Goal: Transaction & Acquisition: Purchase product/service

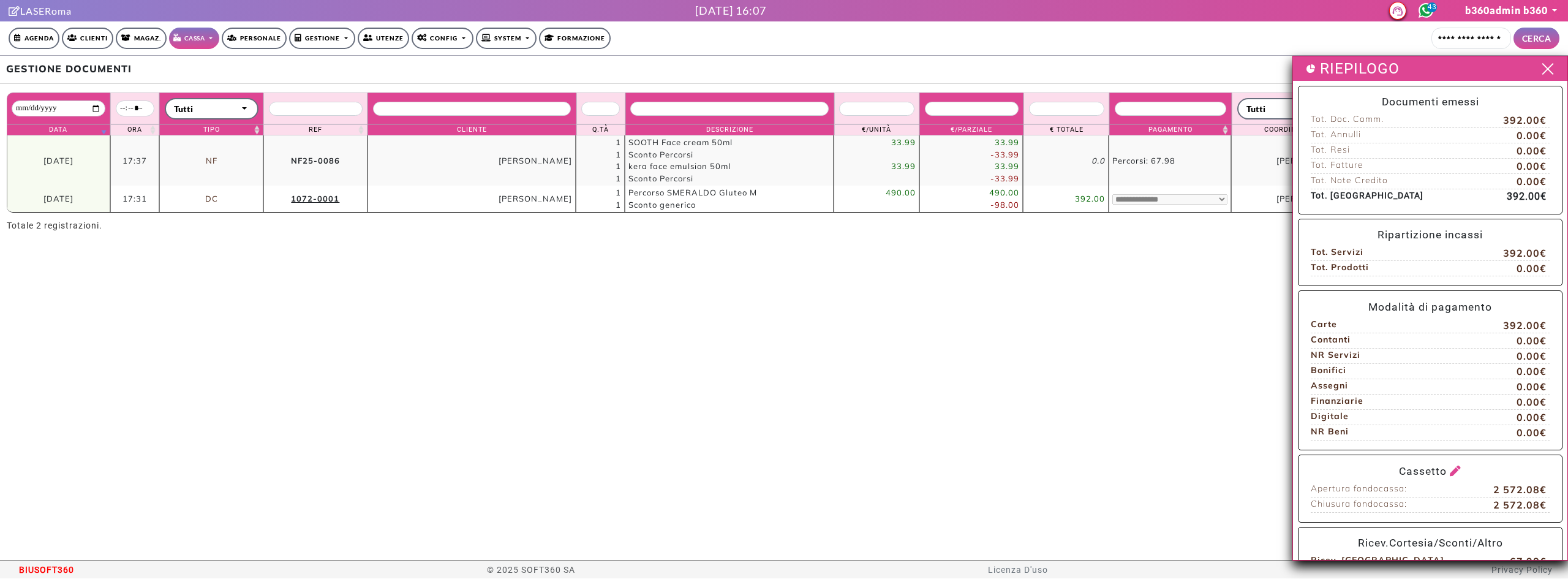
click at [1538, 60] on div "RIEPILOGO" at bounding box center [1430, 69] width 274 height 25
click at [1538, 70] on span at bounding box center [1547, 69] width 19 height 16
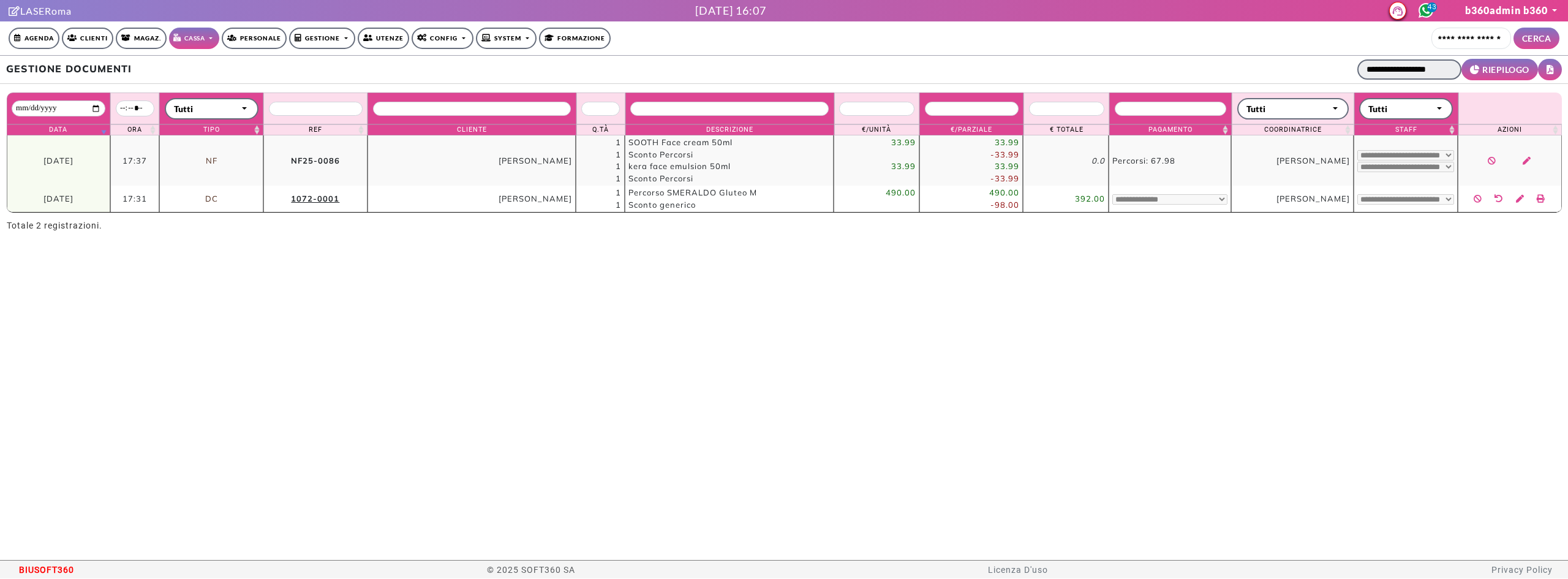
click at [1403, 75] on input "**********" at bounding box center [1409, 69] width 104 height 20
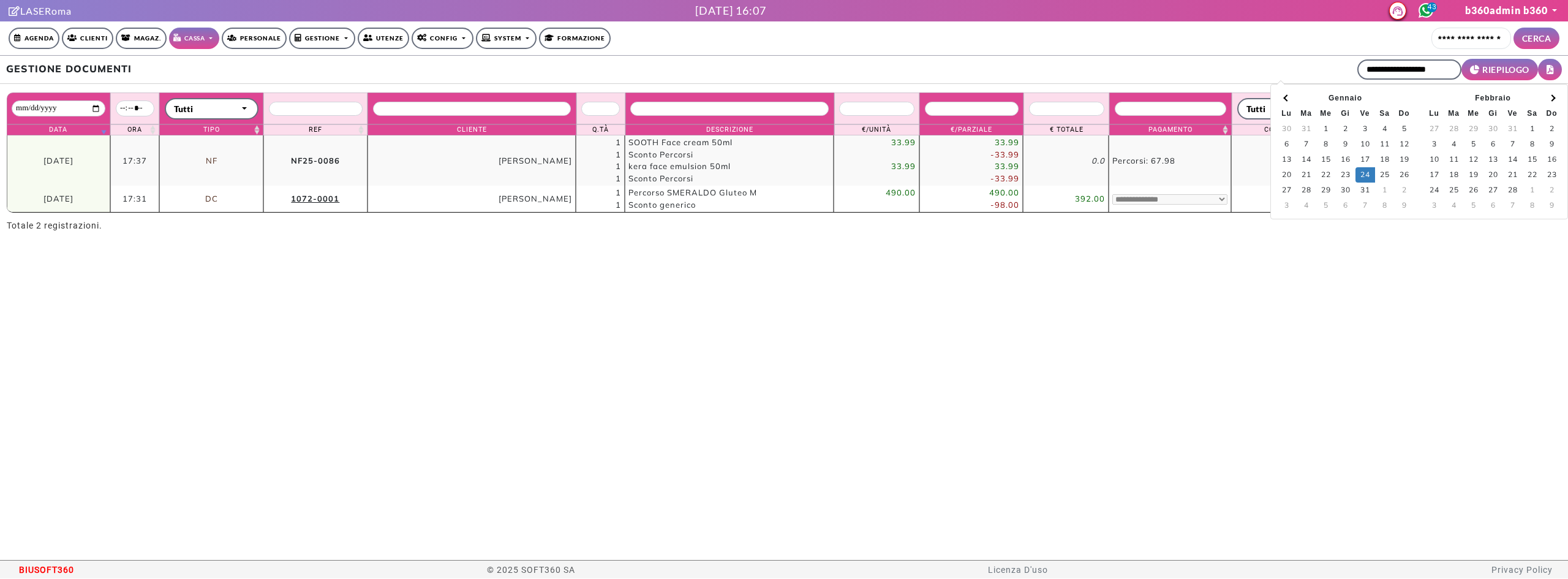
type input "**********"
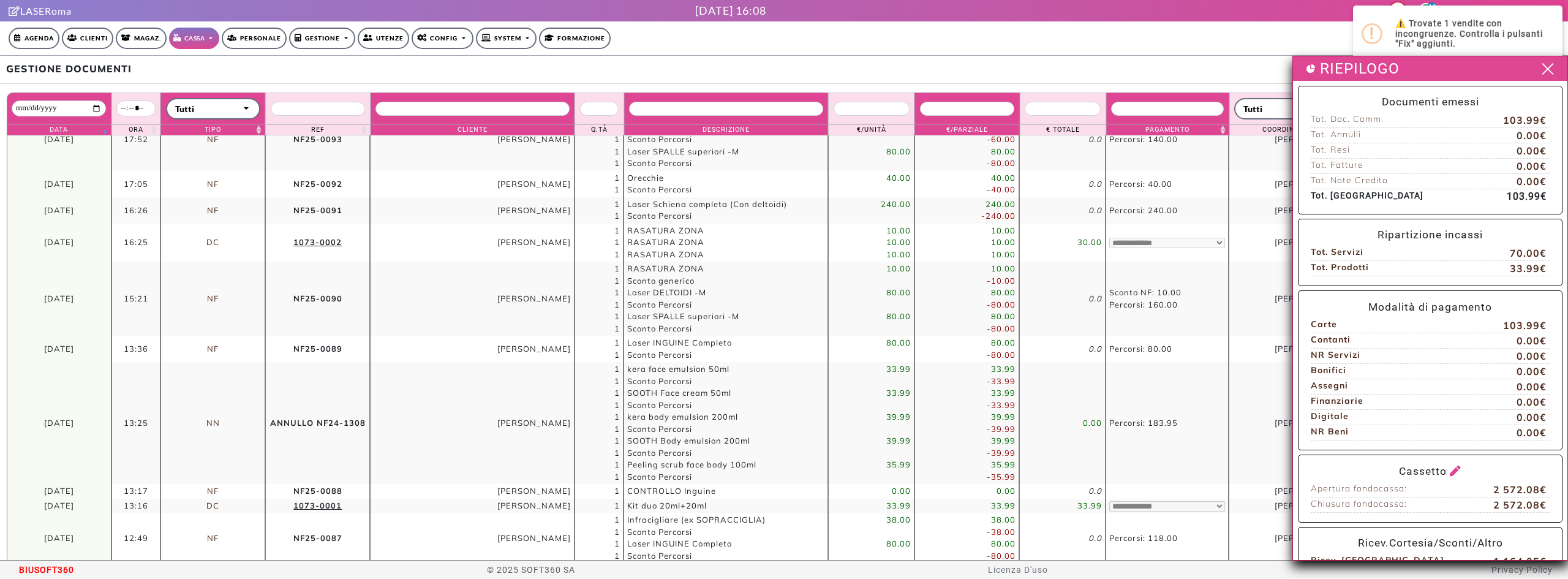
scroll to position [23, 0]
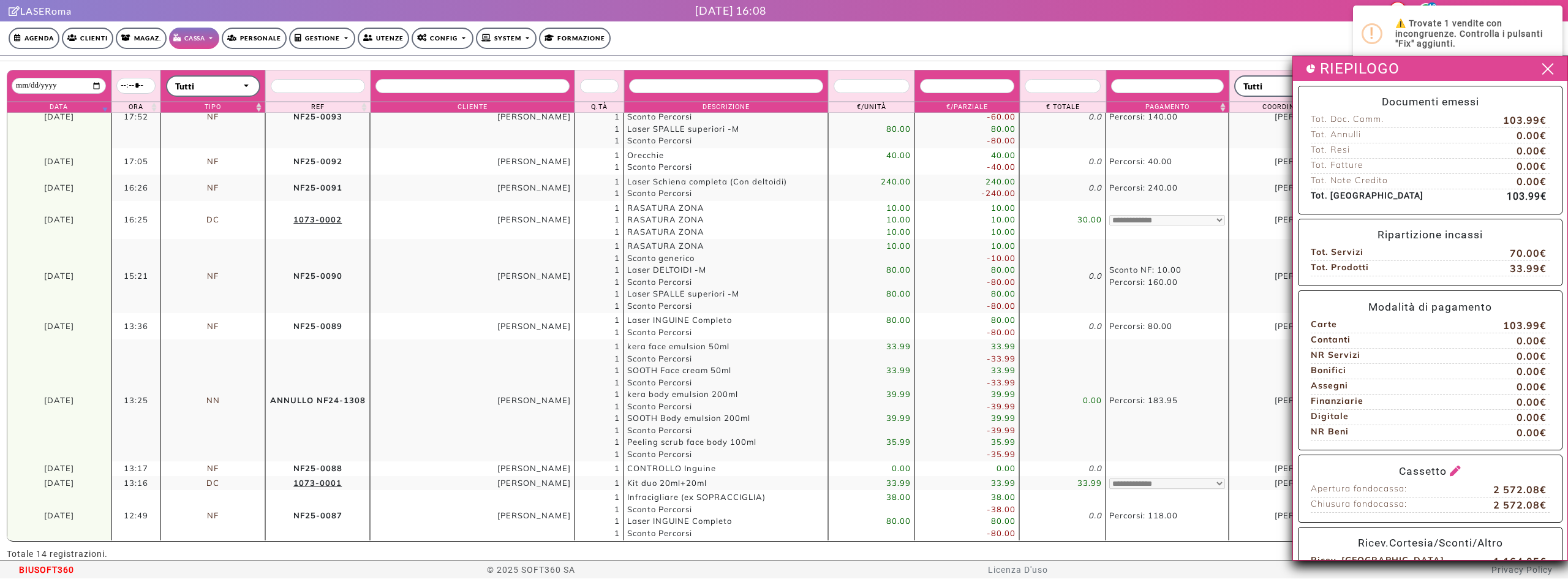
click at [1548, 65] on div "RIEPILOGO" at bounding box center [1430, 69] width 274 height 25
click at [1545, 71] on span at bounding box center [1547, 69] width 19 height 16
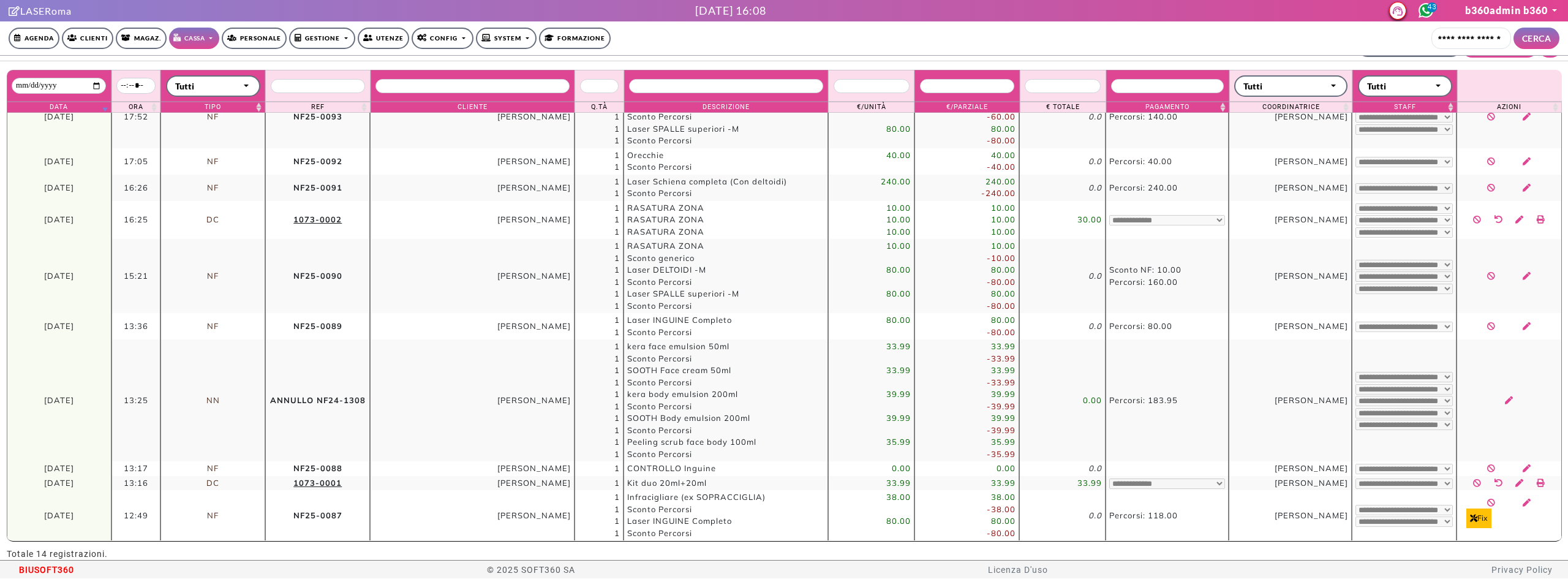
drag, startPoint x: 493, startPoint y: 514, endPoint x: 562, endPoint y: 517, distance: 69.1
click at [562, 517] on td "Bianca Ponturo" at bounding box center [471, 515] width 204 height 51
copy td "Bianca Ponturo"
click at [208, 37] on link "Cassa" at bounding box center [194, 38] width 50 height 22
click at [483, 155] on td "Mattia Aguirre" at bounding box center [471, 162] width 204 height 26
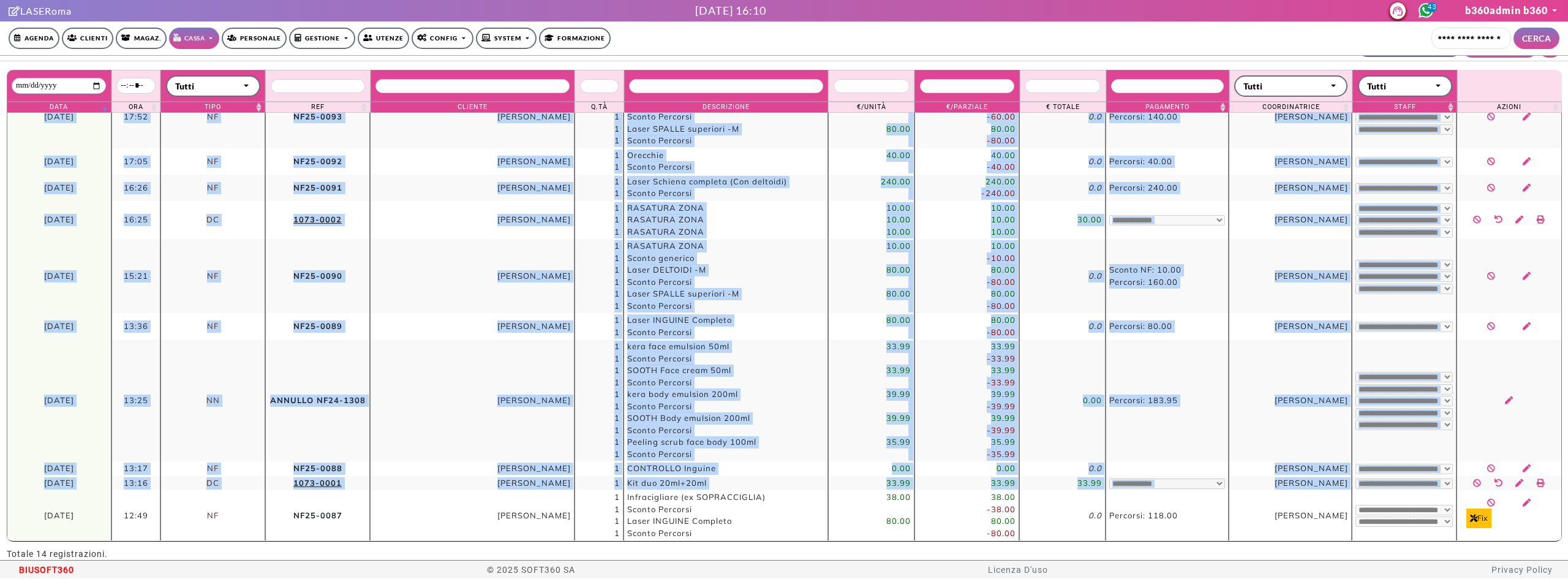
scroll to position [257, 0]
drag, startPoint x: 23, startPoint y: 505, endPoint x: 1462, endPoint y: 532, distance: 1439.3
click at [1462, 532] on tr "**********" at bounding box center [784, 515] width 1555 height 51
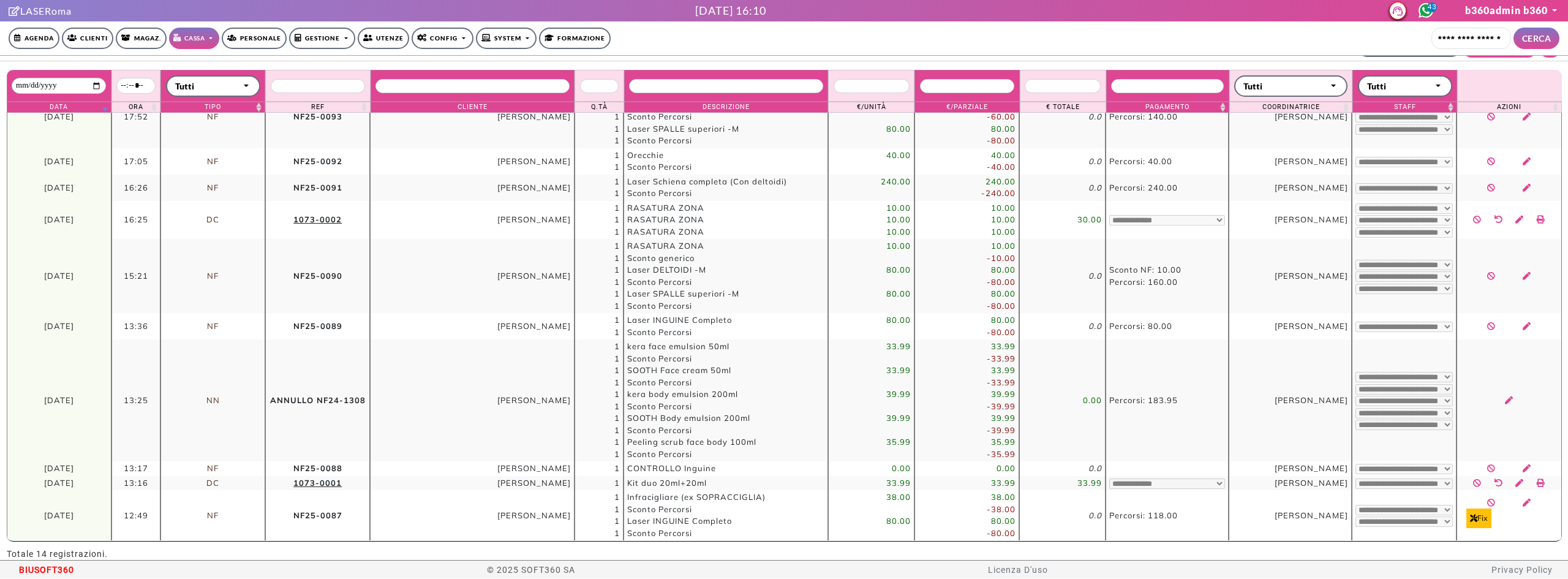
click at [1293, 439] on td "Alice Turchetta" at bounding box center [1290, 400] width 123 height 122
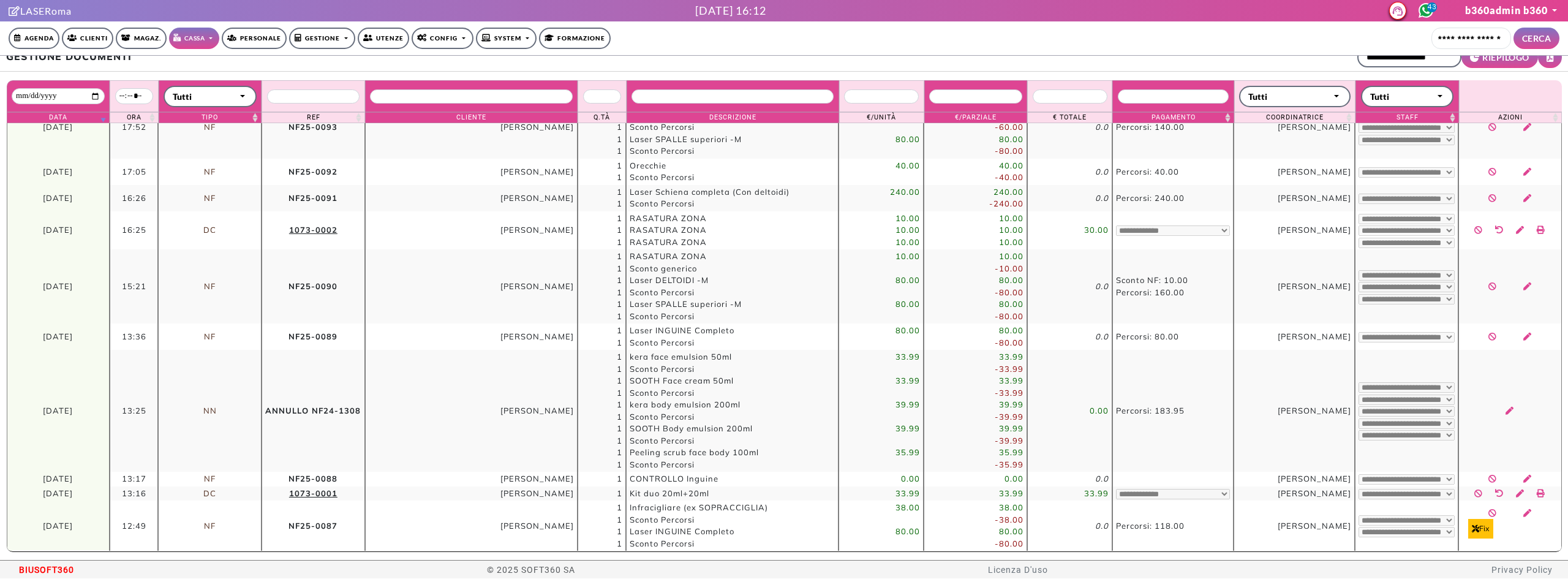
scroll to position [23, 0]
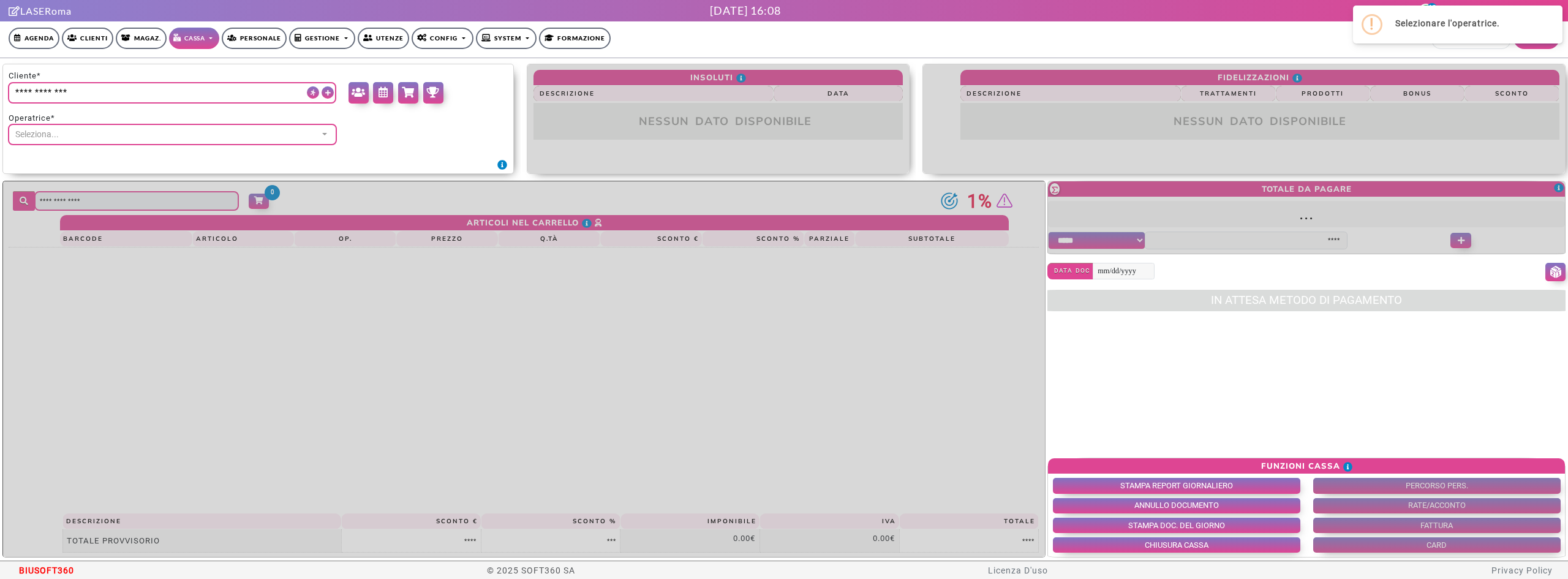
click at [184, 77] on div "Cliente*" at bounding box center [172, 86] width 329 height 33
click at [183, 94] on input "search" at bounding box center [172, 93] width 329 height 22
paste input "**********"
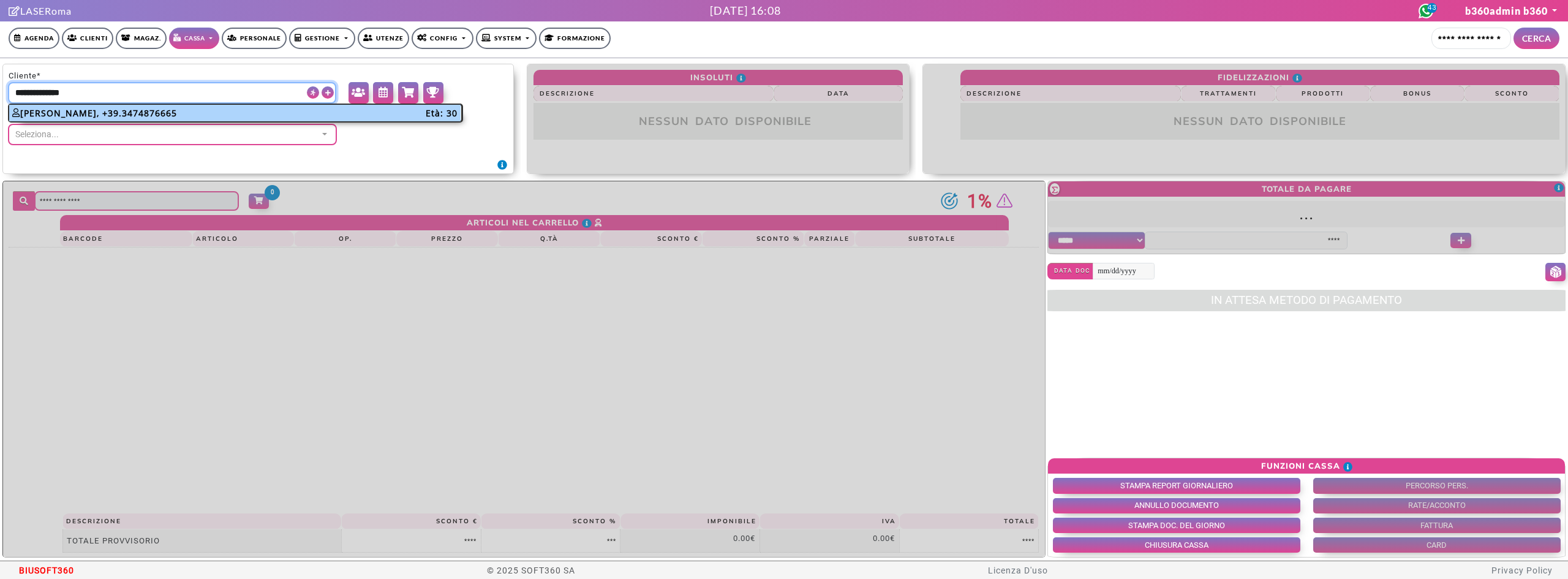
click at [73, 113] on label "Bianca Ponturo, +39.3474876665 Età: 30" at bounding box center [235, 113] width 451 height 16
type input "**********"
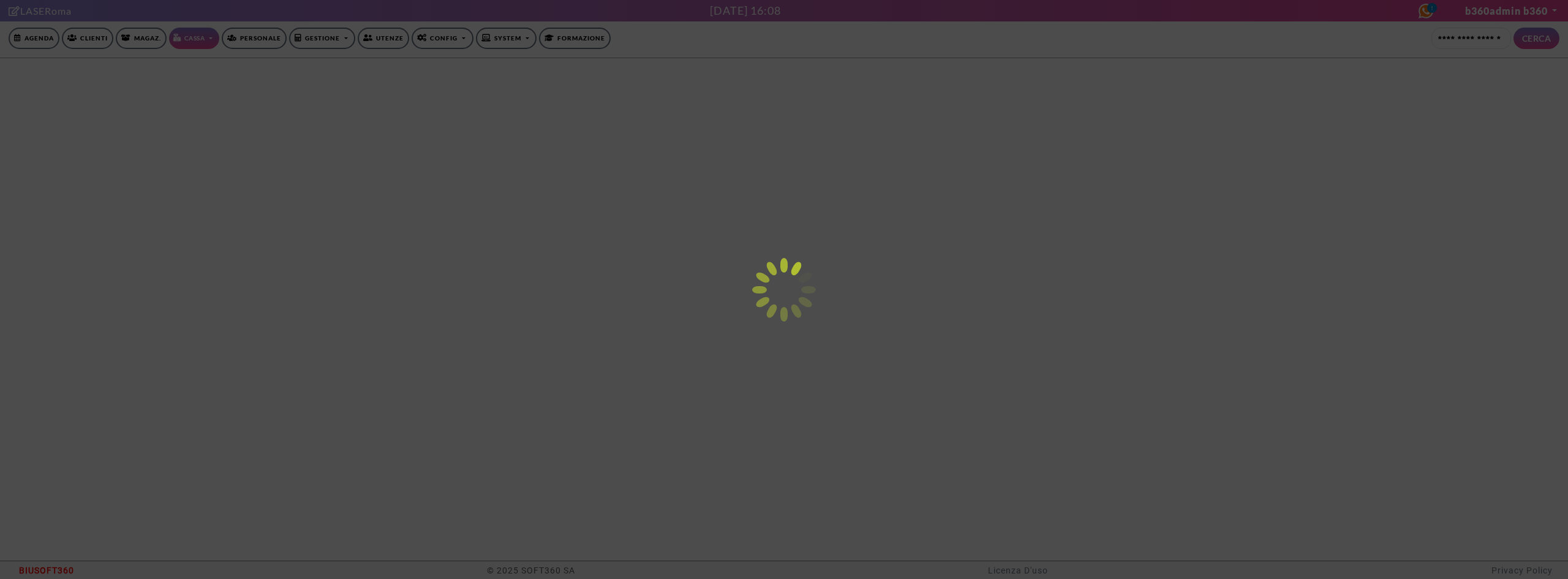
select select "*****"
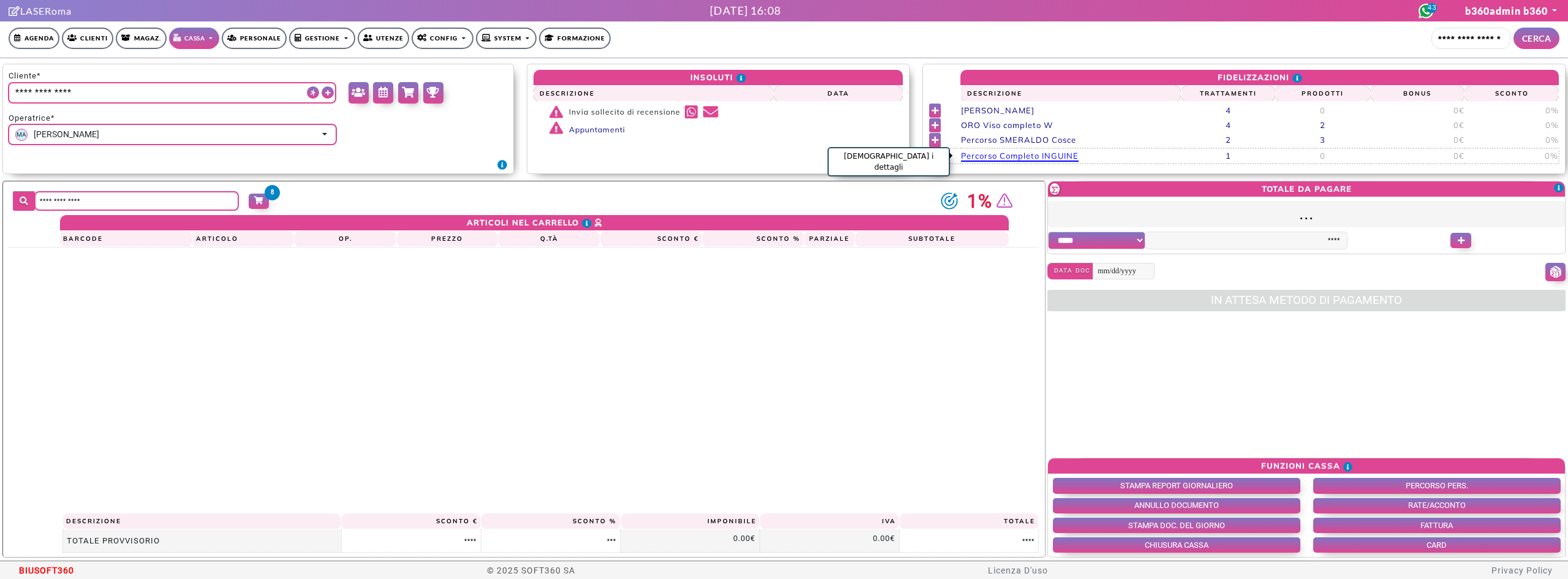
click at [1050, 155] on span "Percorso Completo INGUINE" at bounding box center [1019, 156] width 117 height 11
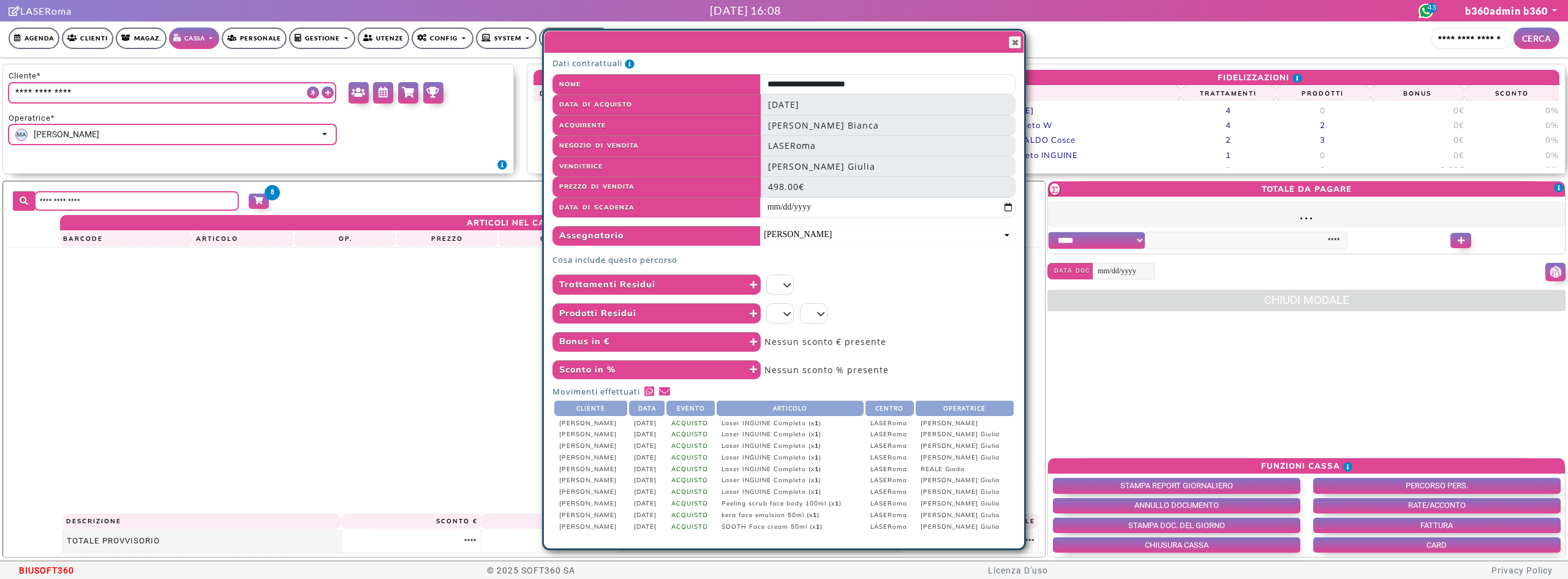
click at [779, 288] on input "*" at bounding box center [780, 284] width 27 height 20
click at [787, 283] on icon "Clicca qui per gli articoli inclusi" at bounding box center [787, 284] width 8 height 9
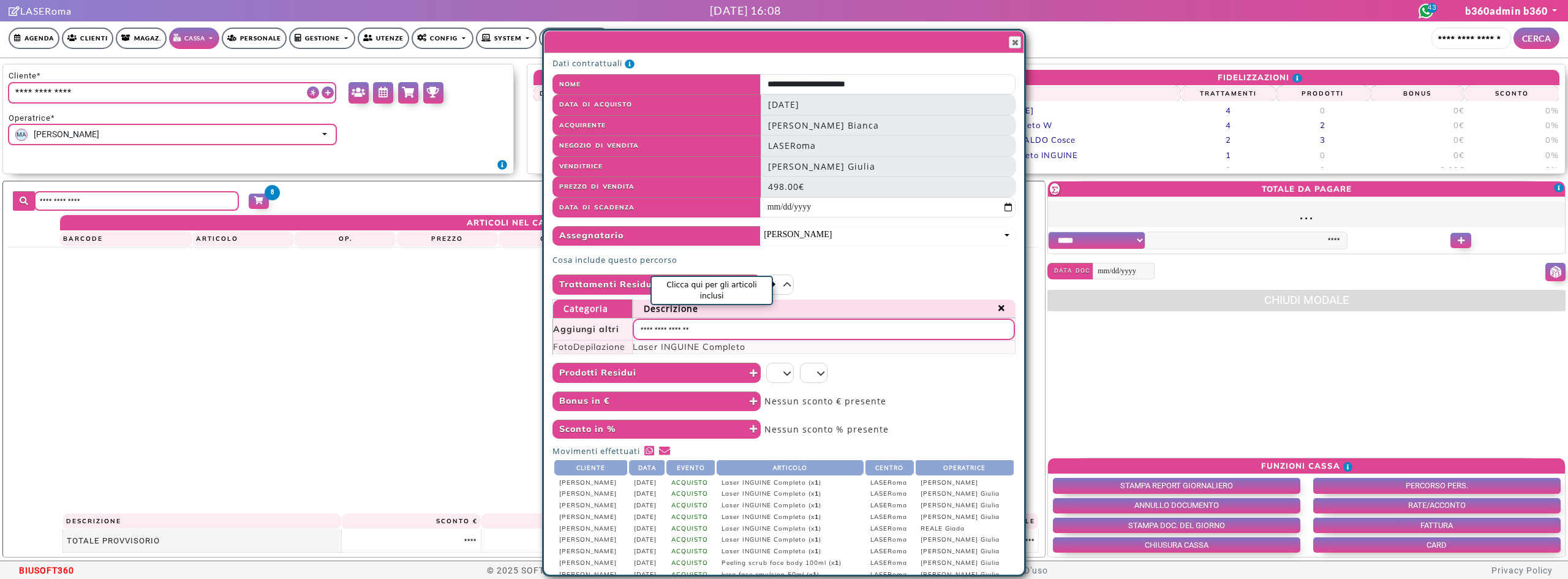
click at [787, 283] on icon "Clicca qui per gli articoli inclusi" at bounding box center [787, 284] width 8 height 9
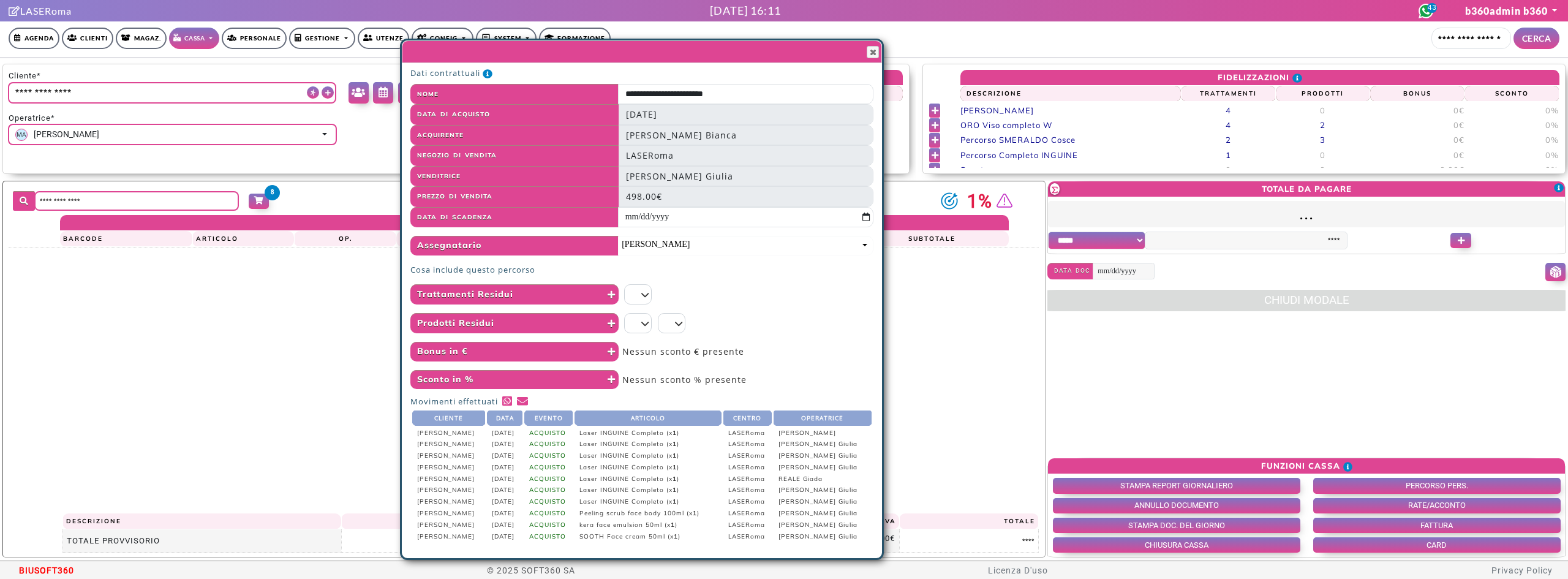
drag, startPoint x: 695, startPoint y: 45, endPoint x: 600, endPoint y: 51, distance: 95.2
click at [556, 54] on span at bounding box center [618, 51] width 415 height 13
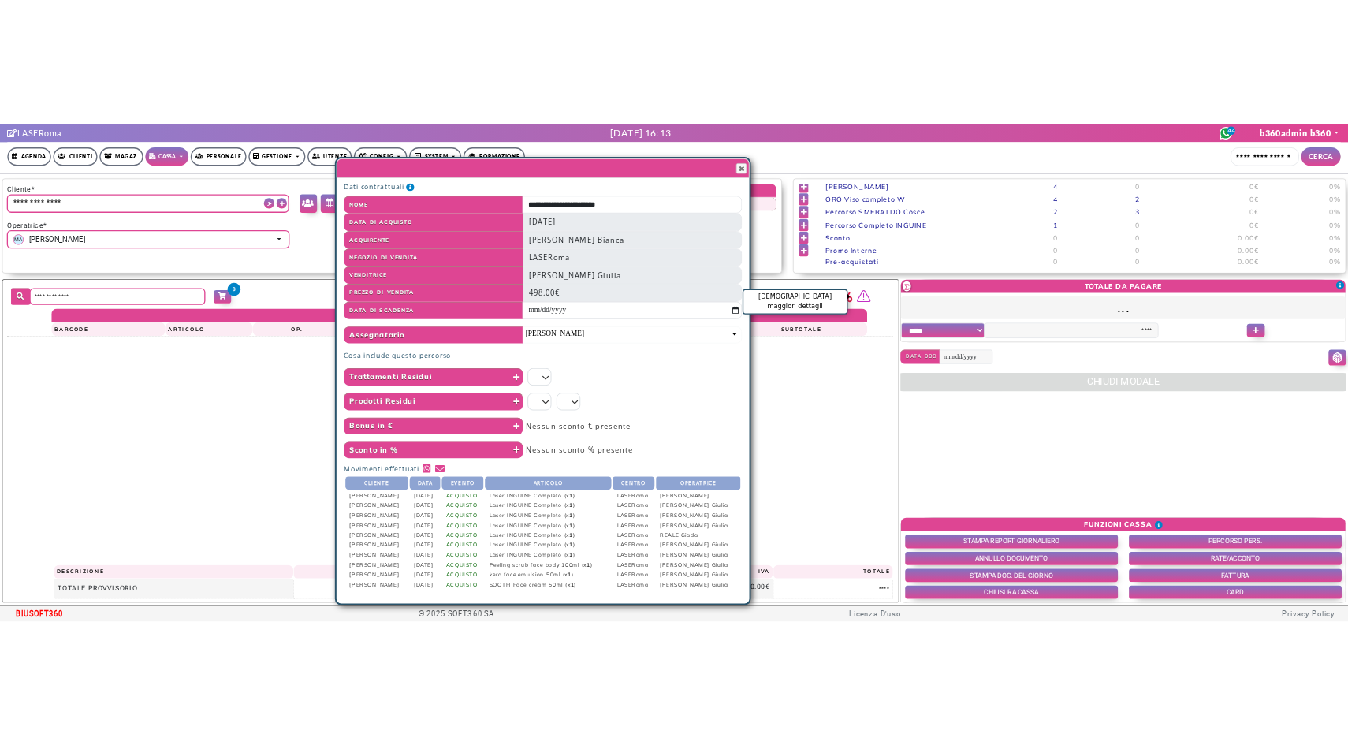
scroll to position [48, 0]
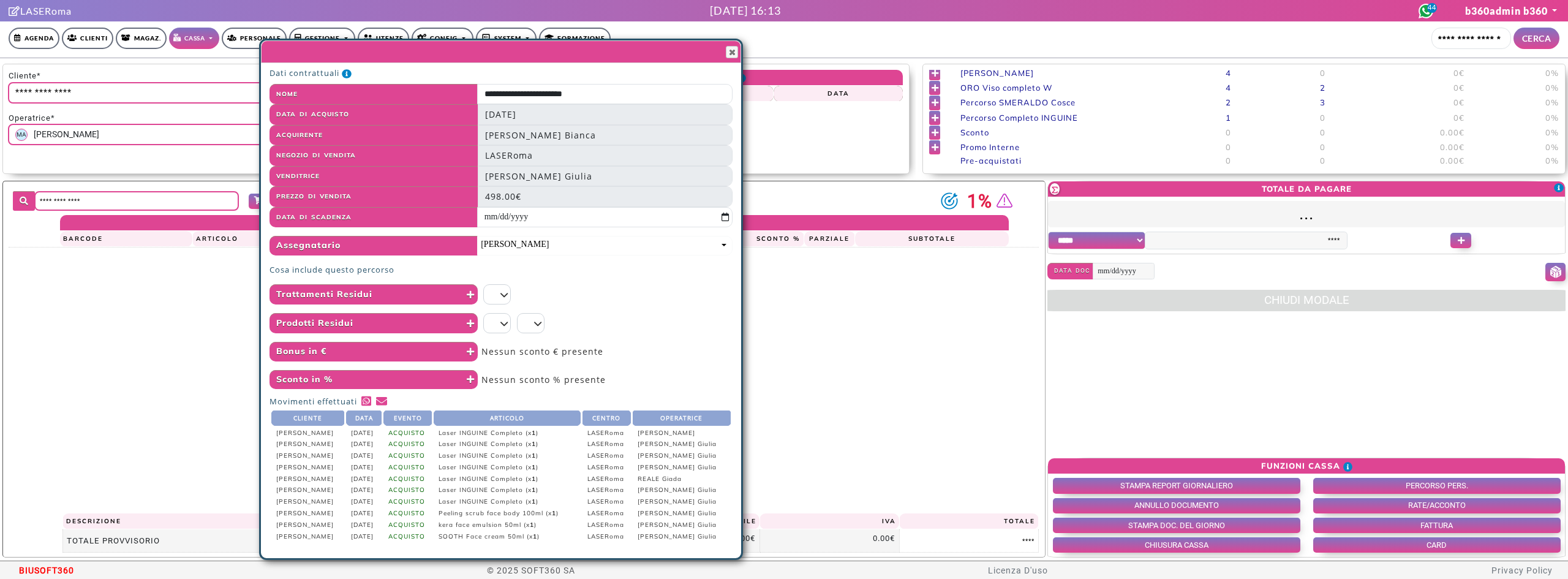
drag, startPoint x: 632, startPoint y: 60, endPoint x: 559, endPoint y: 60, distance: 73.0
click at [559, 60] on div "Close" at bounding box center [501, 51] width 480 height 23
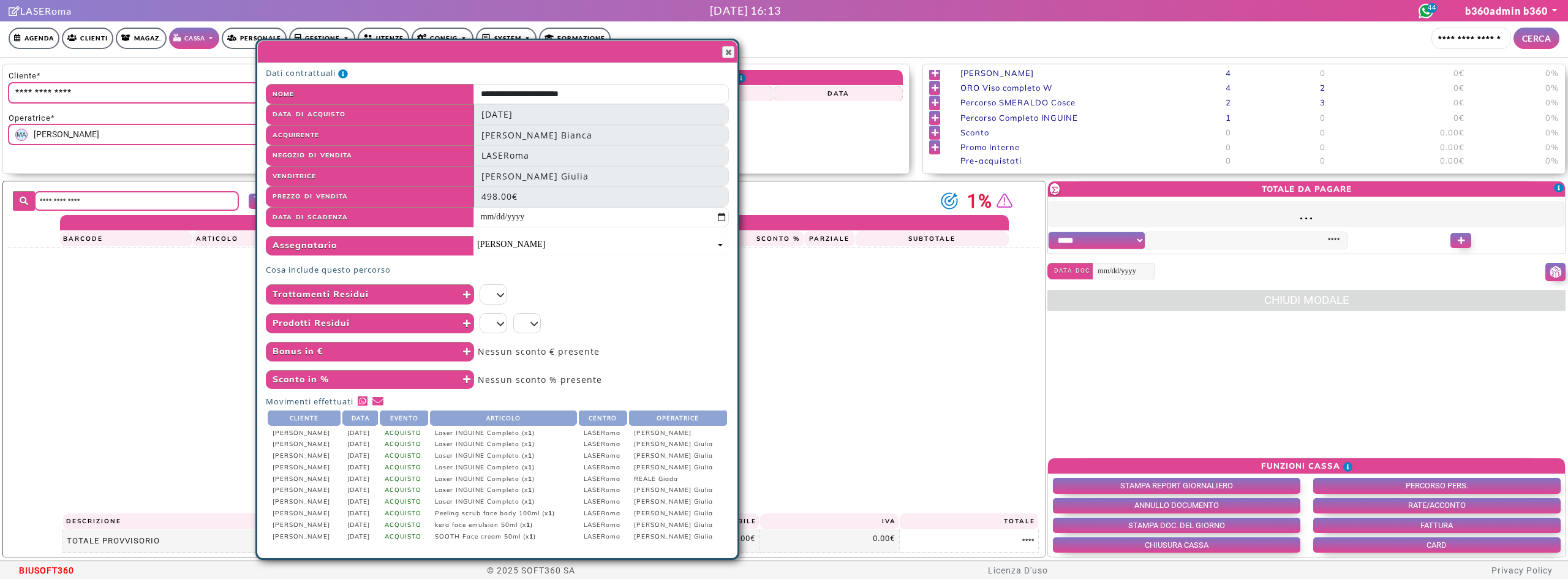
drag, startPoint x: 569, startPoint y: 93, endPoint x: 616, endPoint y: 375, distance: 285.9
click at [616, 375] on div "Nessun sconto % presente" at bounding box center [601, 379] width 256 height 19
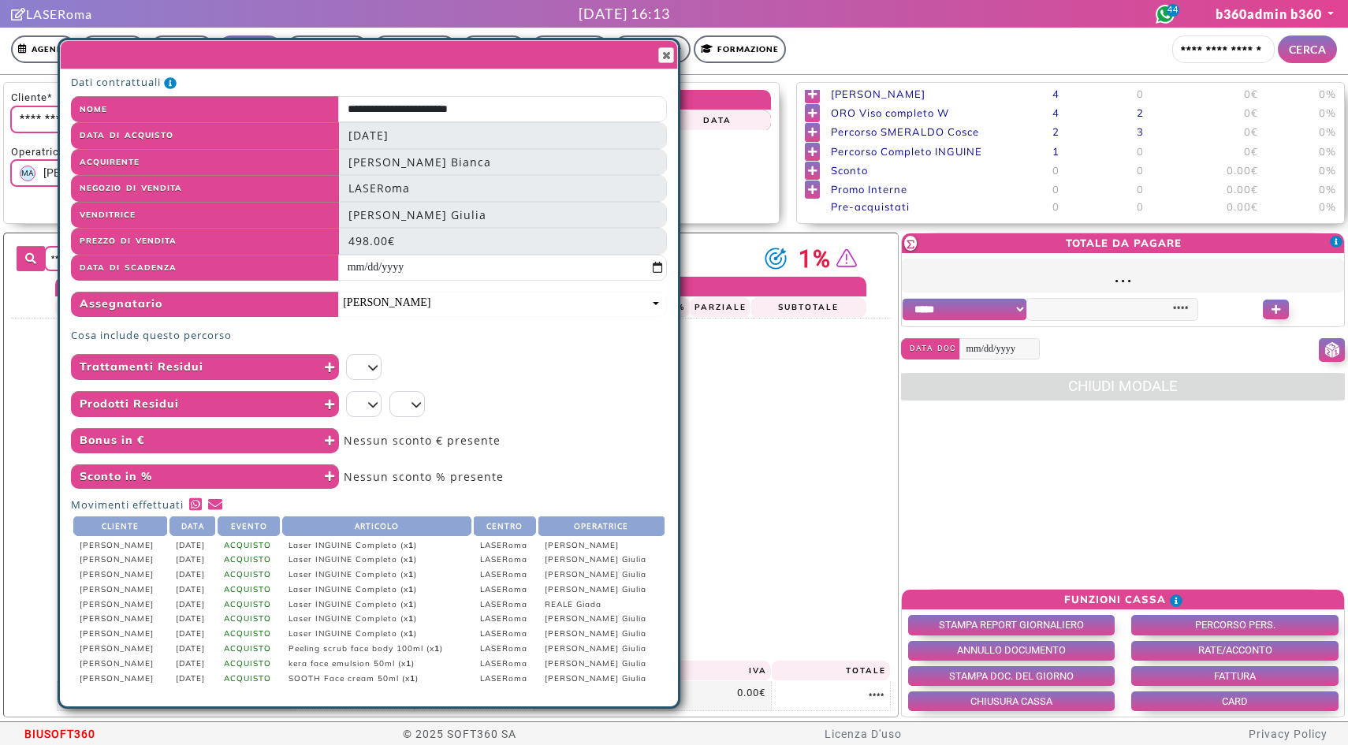
drag, startPoint x: 875, startPoint y: 65, endPoint x: 603, endPoint y: 54, distance: 271.5
click at [603, 54] on span at bounding box center [339, 55] width 535 height 17
click at [897, 154] on span "Percorso Completo INGUINE" at bounding box center [906, 152] width 151 height 14
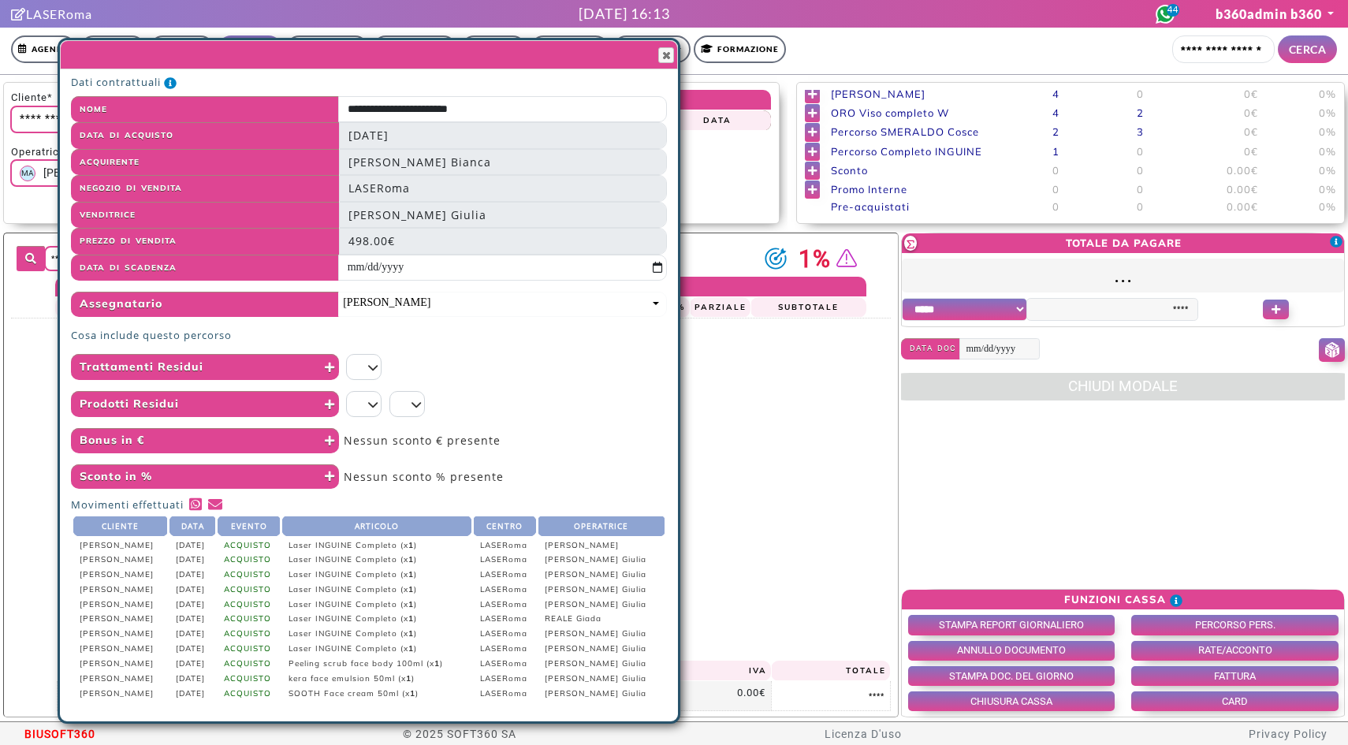
scroll to position [48, 0]
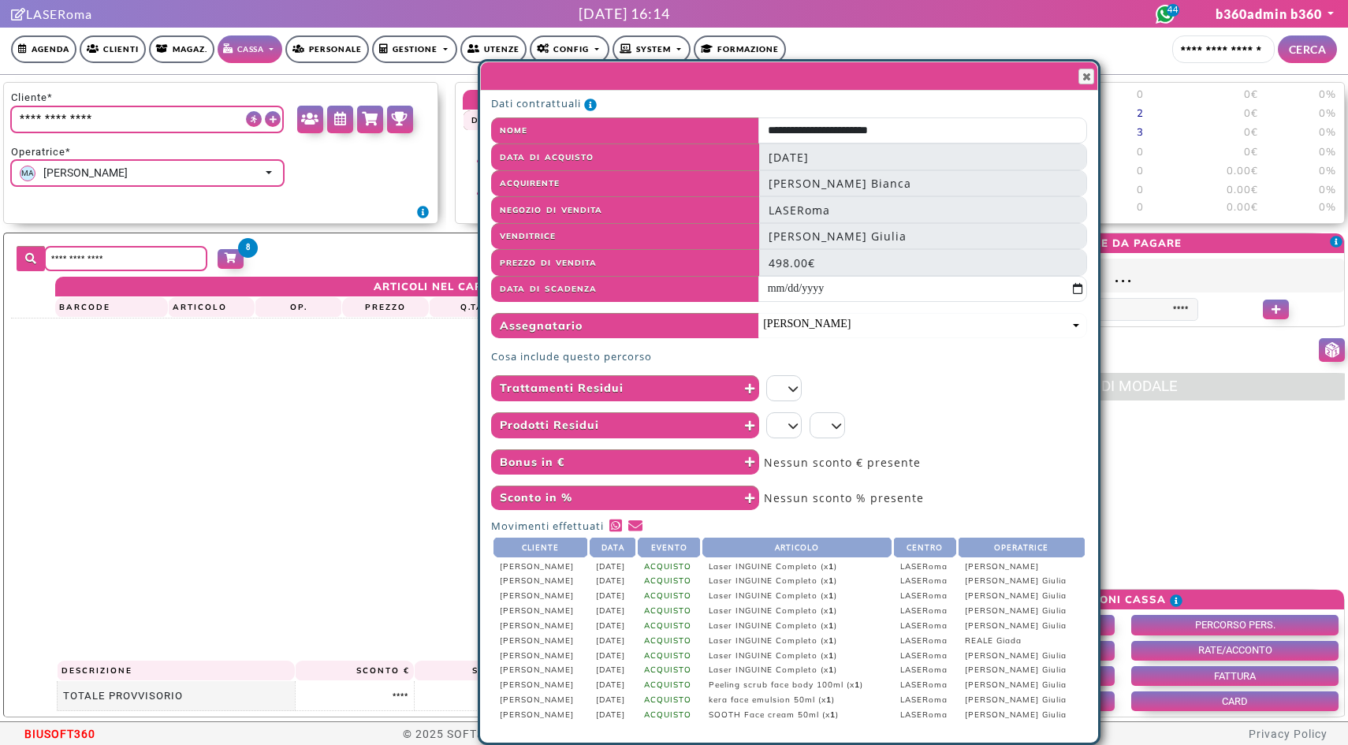
drag, startPoint x: 486, startPoint y: 63, endPoint x: 906, endPoint y: 96, distance: 421.6
click at [906, 96] on div "**********" at bounding box center [789, 402] width 623 height 686
click at [798, 387] on icon "Clicca qui per gli articoli inclusi" at bounding box center [794, 388] width 10 height 11
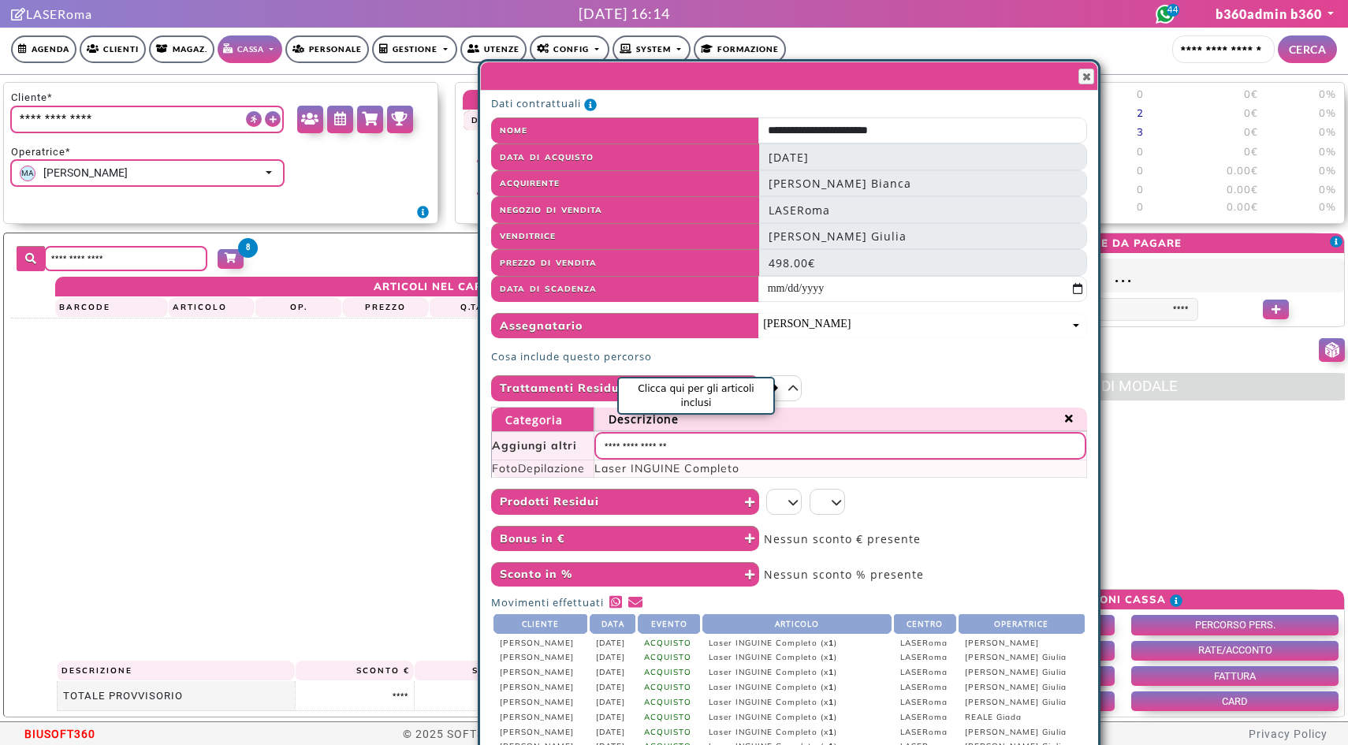
click at [798, 387] on icon "Clicca qui per gli articoli inclusi" at bounding box center [794, 388] width 10 height 11
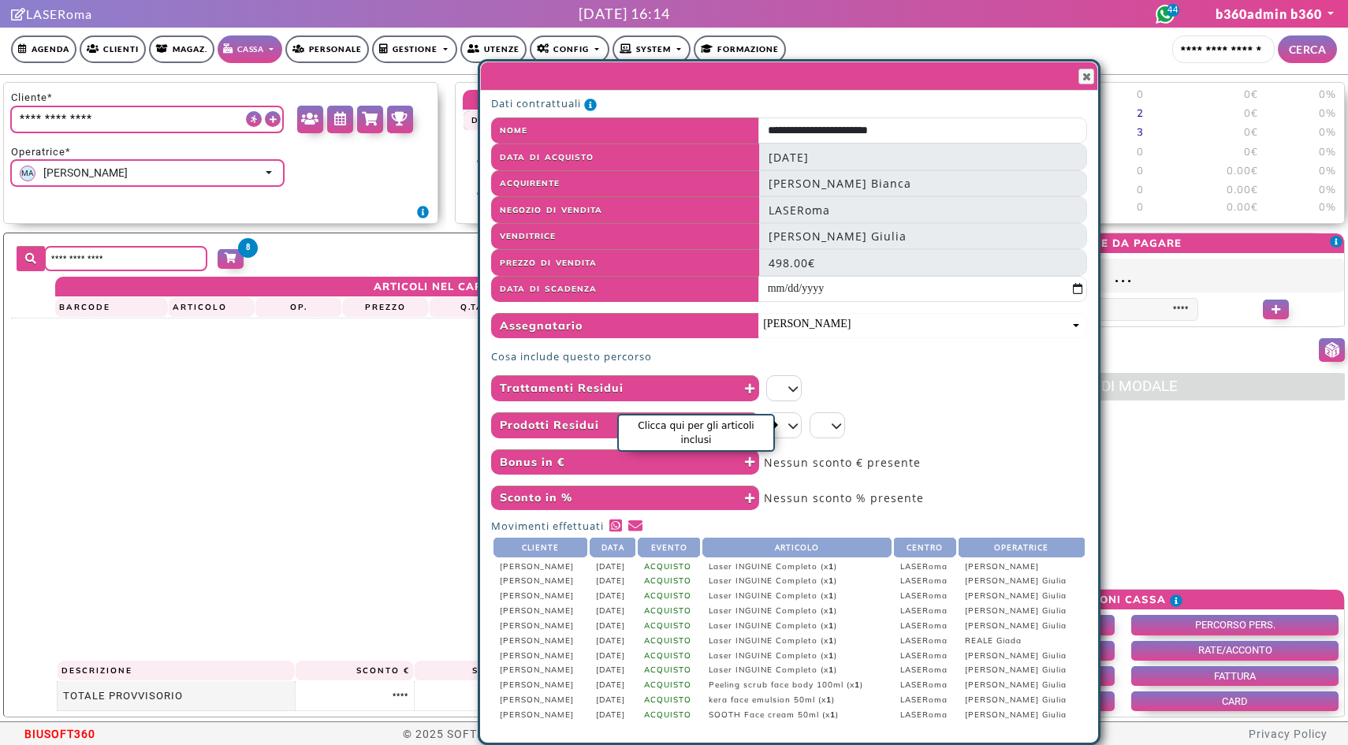
click at [794, 422] on icon "Clicca qui per gli articoli inclusi" at bounding box center [794, 425] width 10 height 11
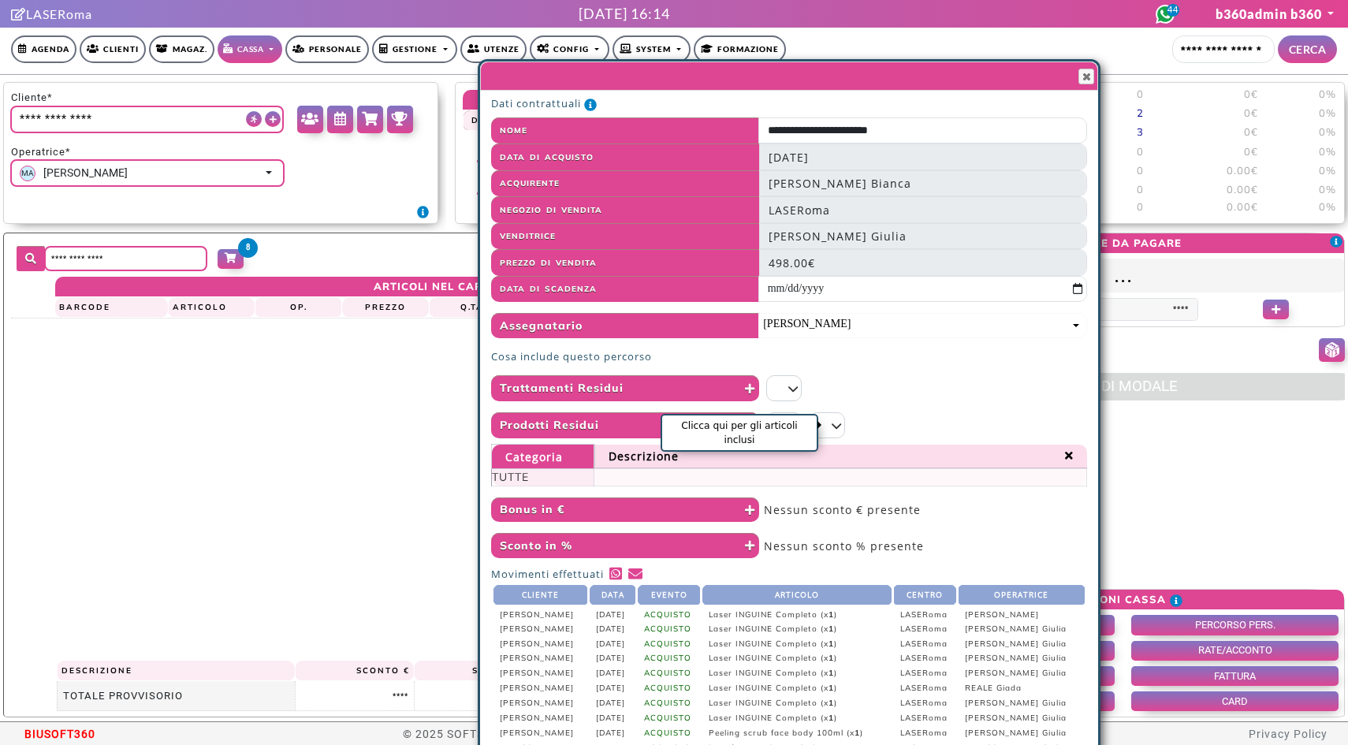
click at [833, 423] on icon "Clicca qui per gli articoli inclusi" at bounding box center [837, 425] width 10 height 11
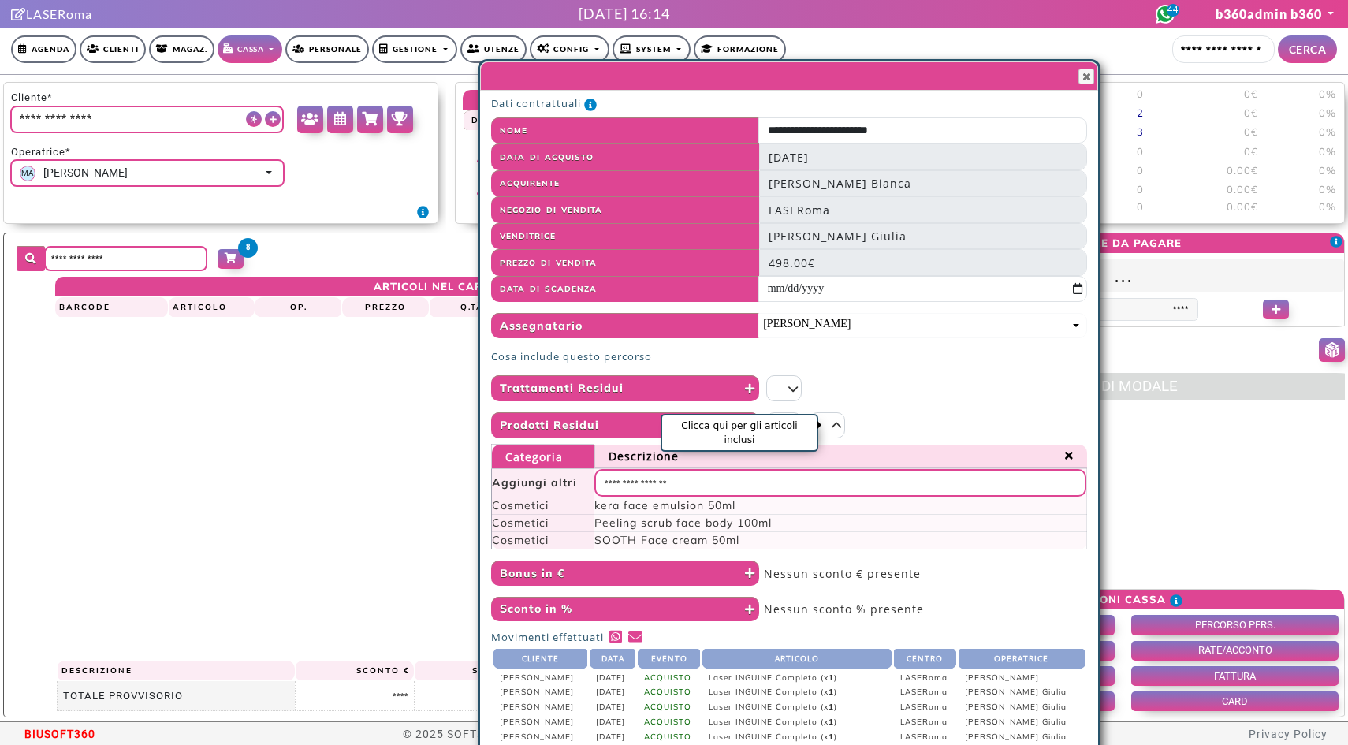
click at [833, 423] on icon "Clicca qui per gli articoli inclusi" at bounding box center [837, 425] width 10 height 11
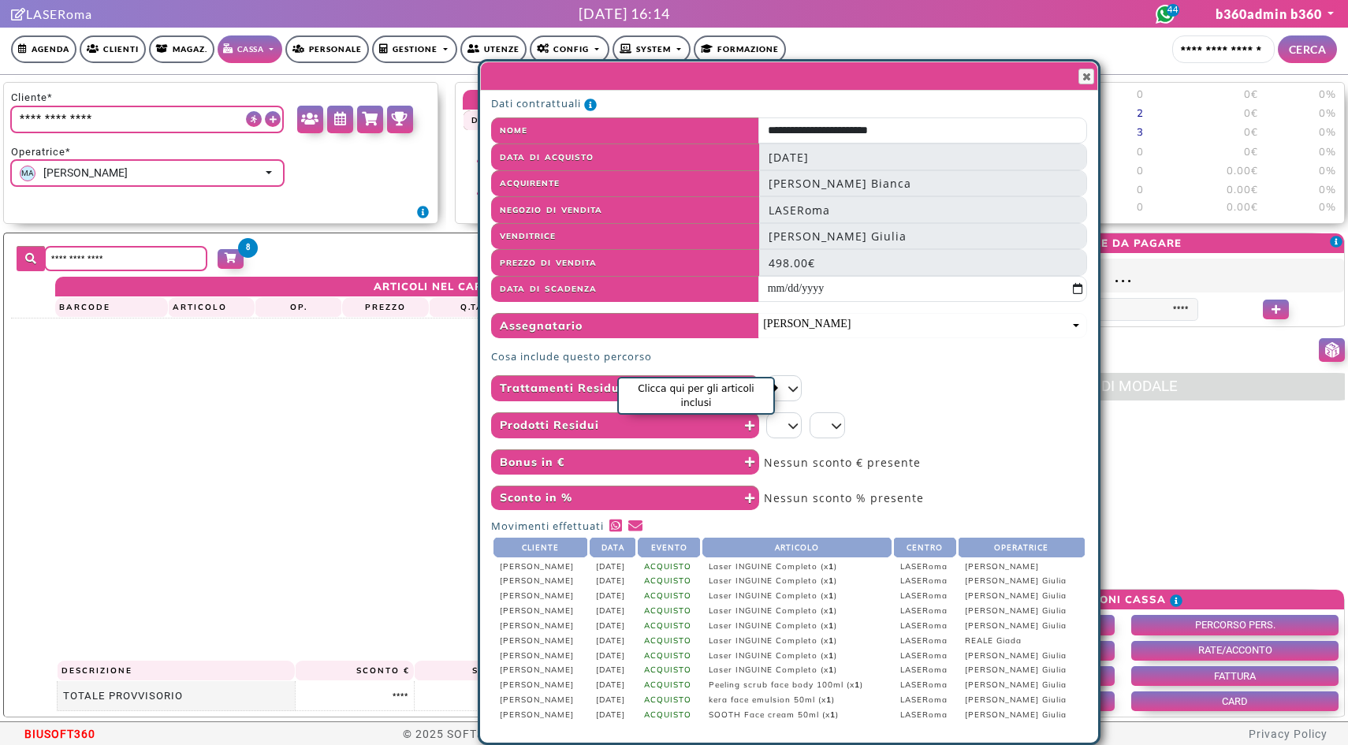
click at [794, 390] on icon "Clicca qui per gli articoli inclusi" at bounding box center [794, 388] width 10 height 11
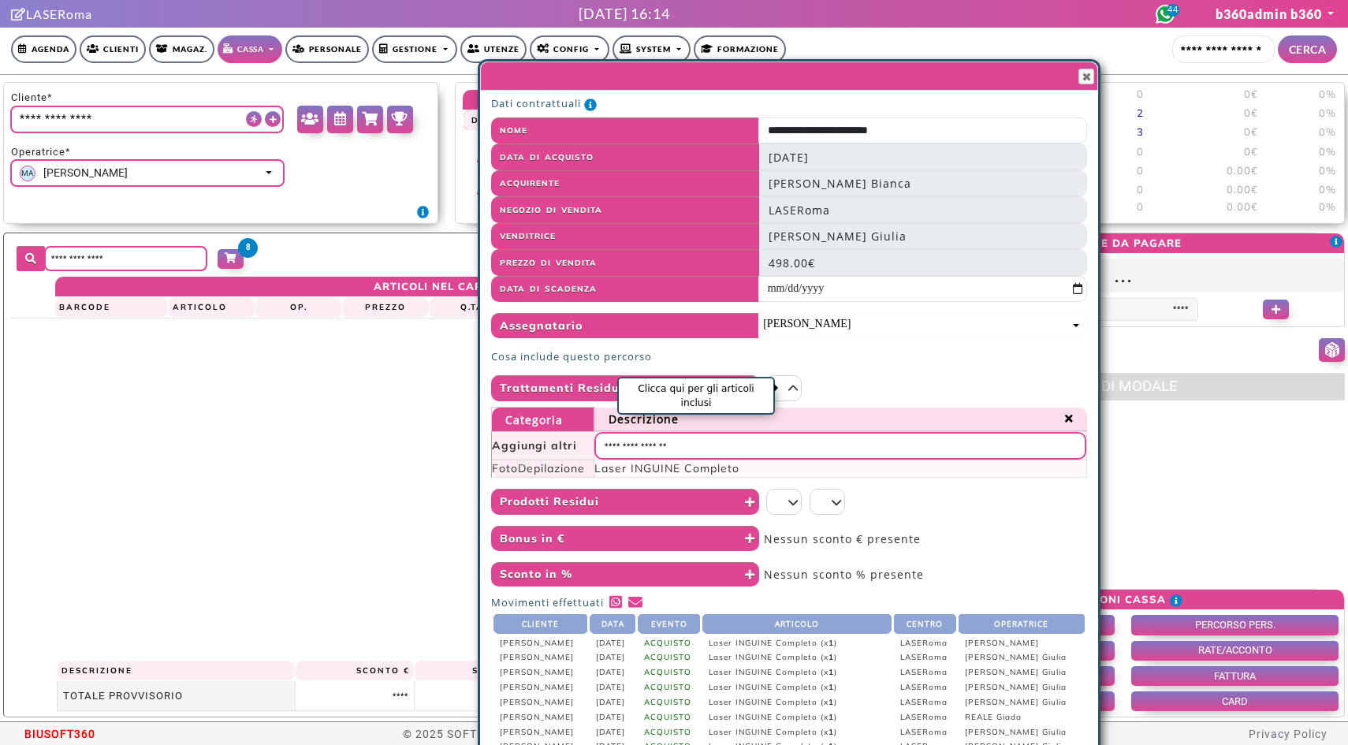
click at [794, 390] on icon "Clicca qui per gli articoli inclusi" at bounding box center [794, 388] width 10 height 11
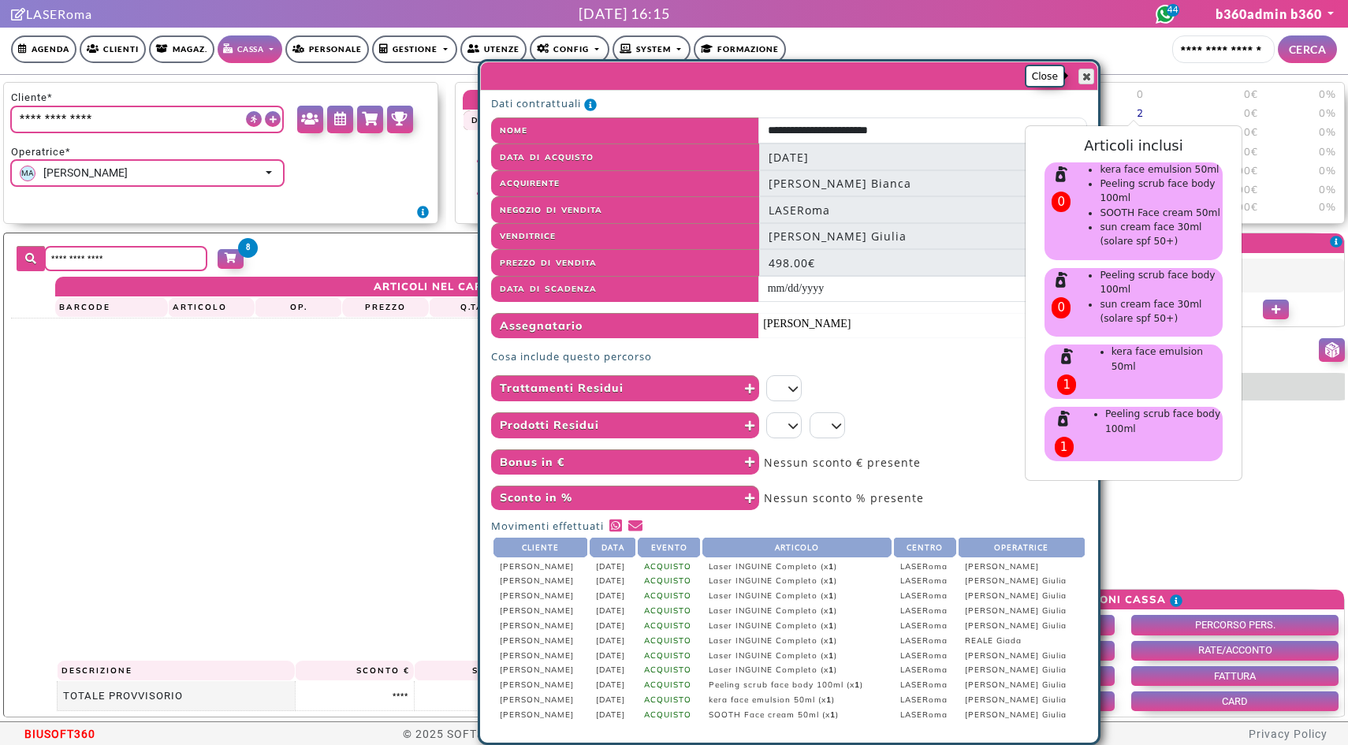
click at [1088, 72] on span "button" at bounding box center [1086, 76] width 13 height 13
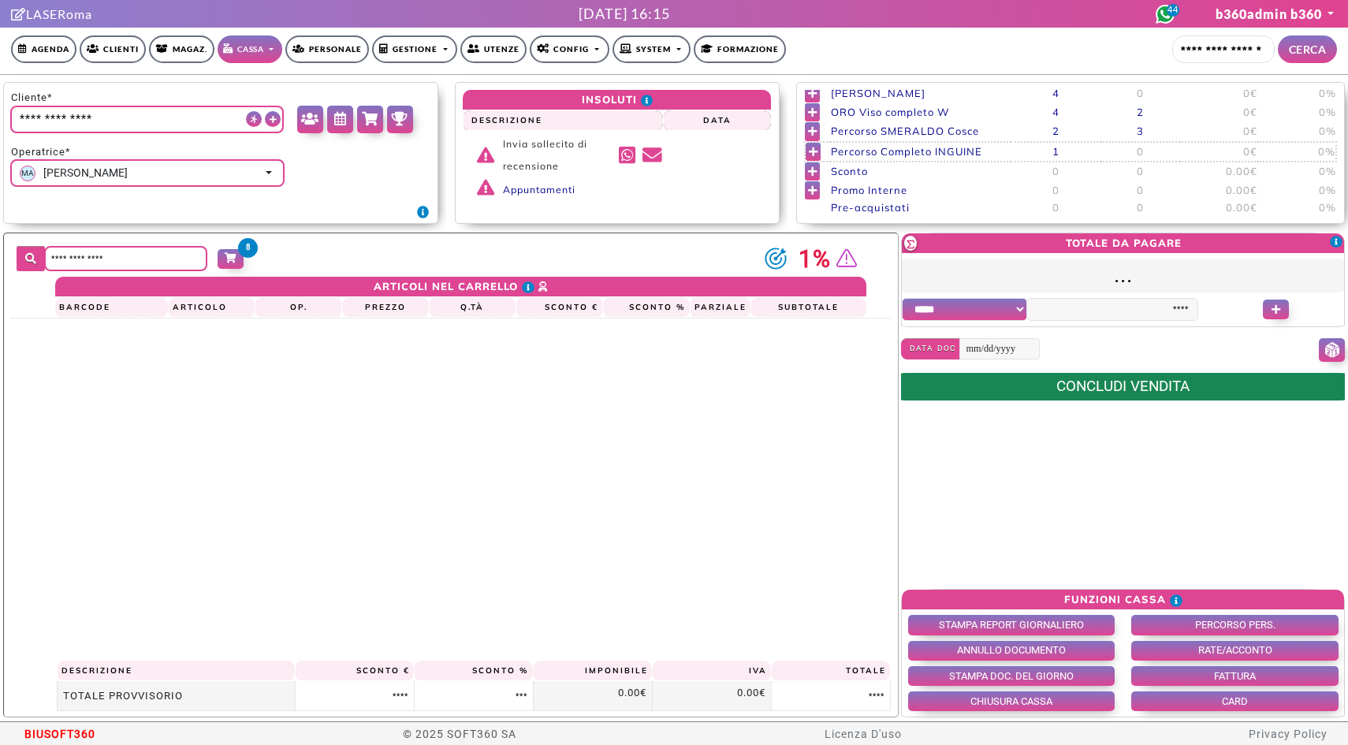
scroll to position [49, 0]
click at [851, 136] on span "Percorso SMERALDO Cosce" at bounding box center [905, 132] width 148 height 14
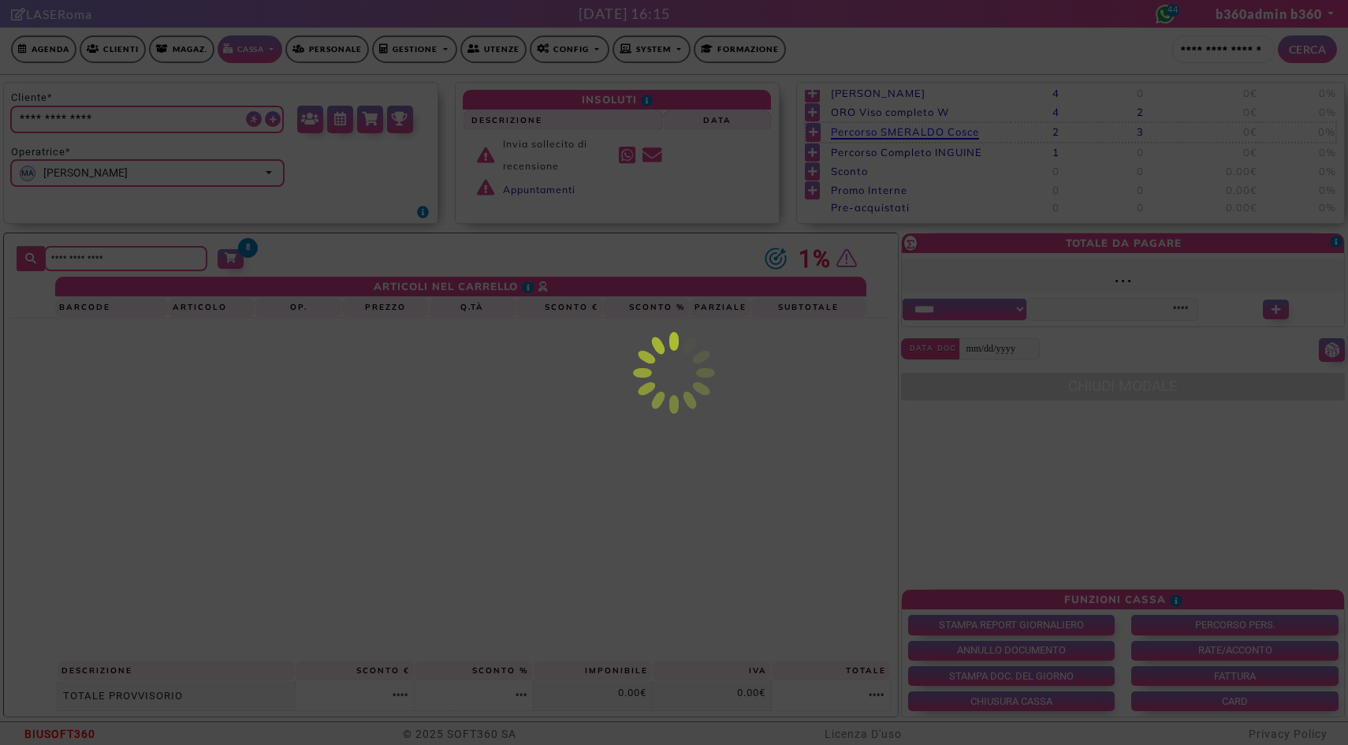
scroll to position [48, 0]
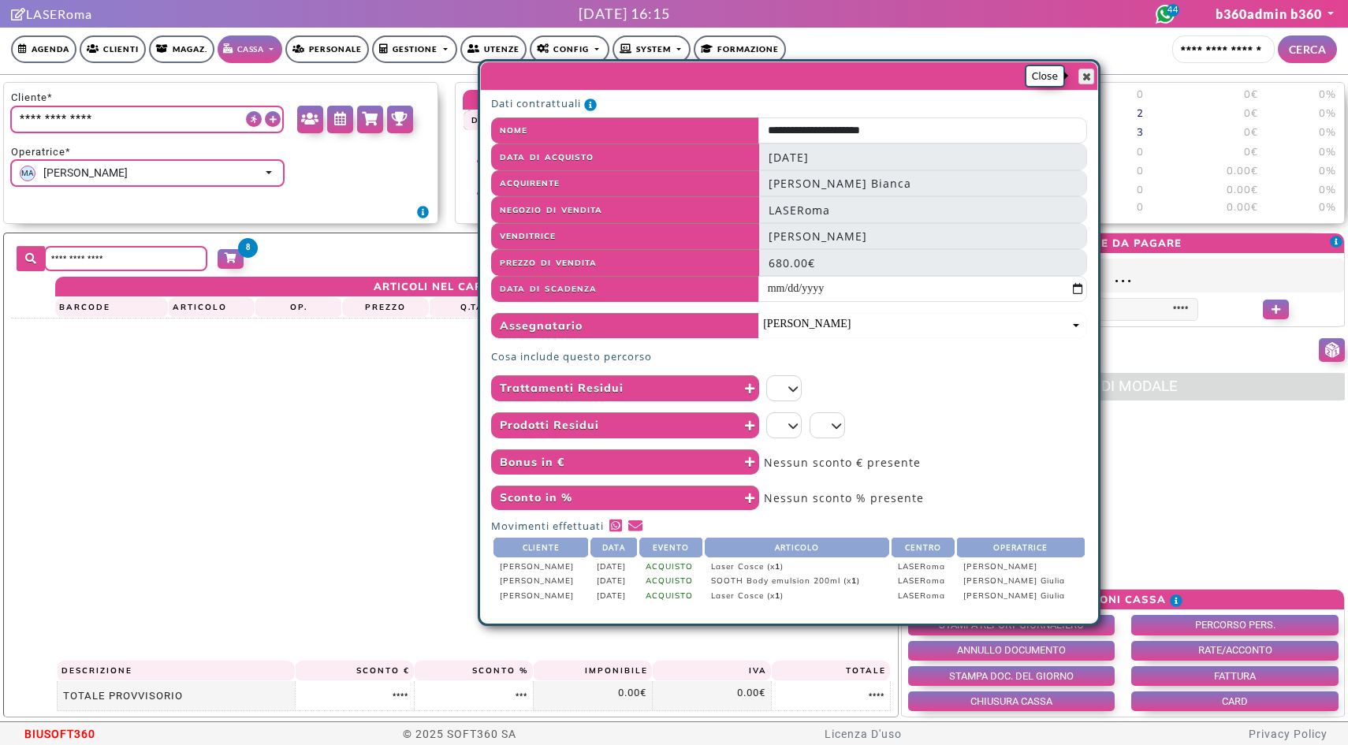
click at [1086, 76] on span "button" at bounding box center [1086, 76] width 13 height 13
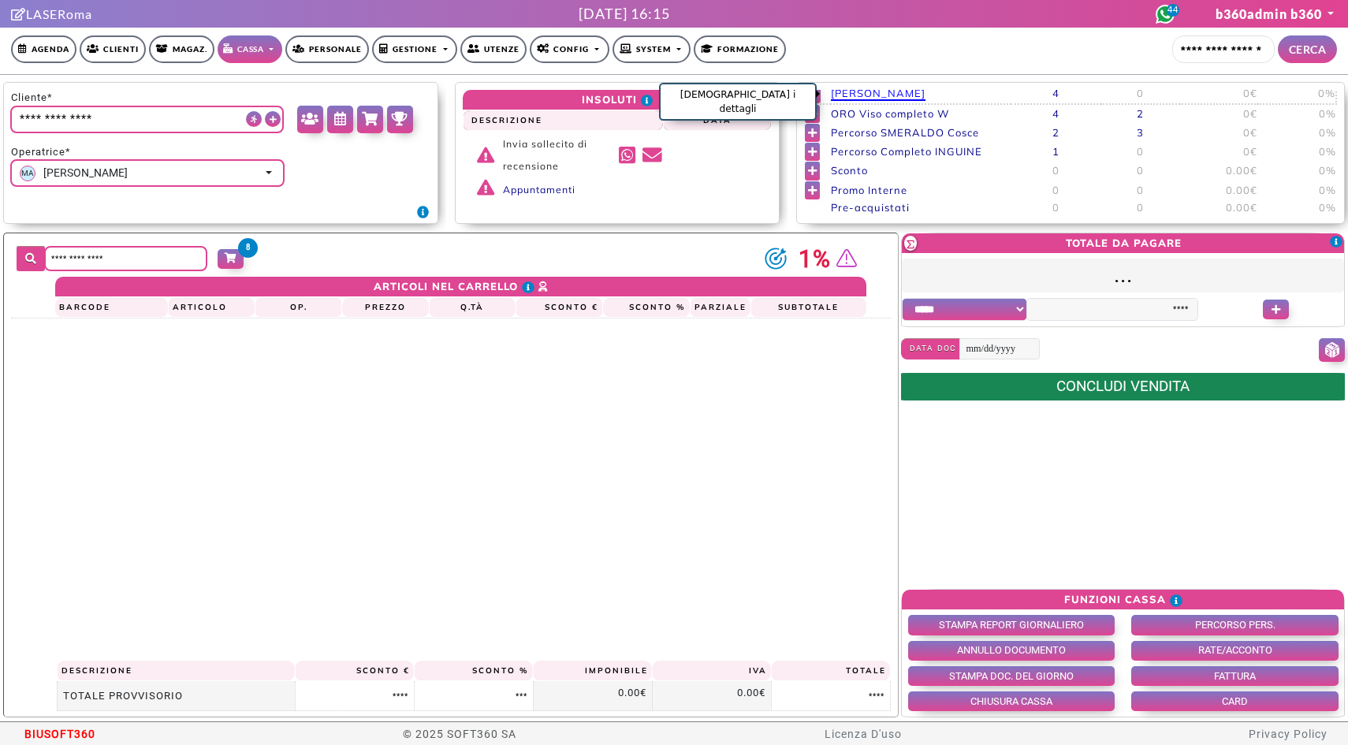
click at [842, 96] on span "SMERALDO Sopracciglia" at bounding box center [878, 94] width 95 height 14
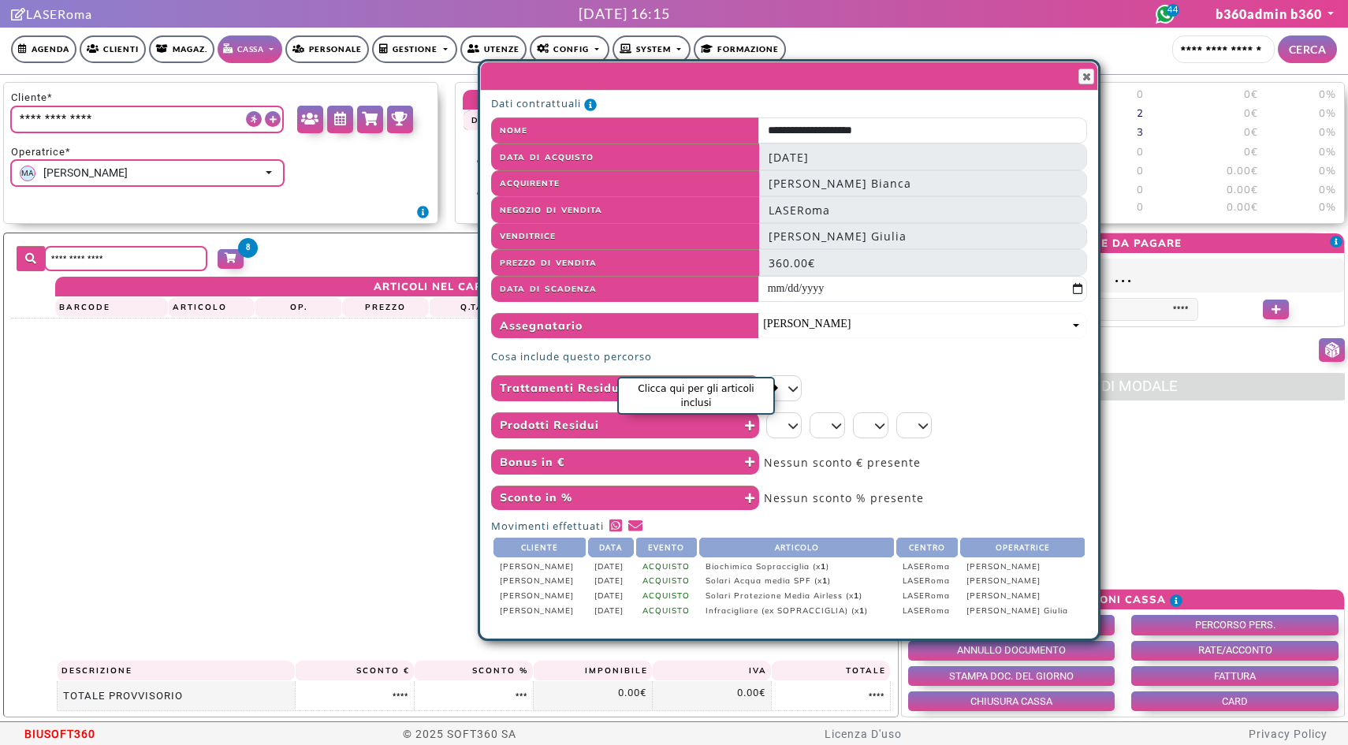
click at [796, 386] on icon "Clicca qui per gli articoli inclusi" at bounding box center [794, 388] width 10 height 11
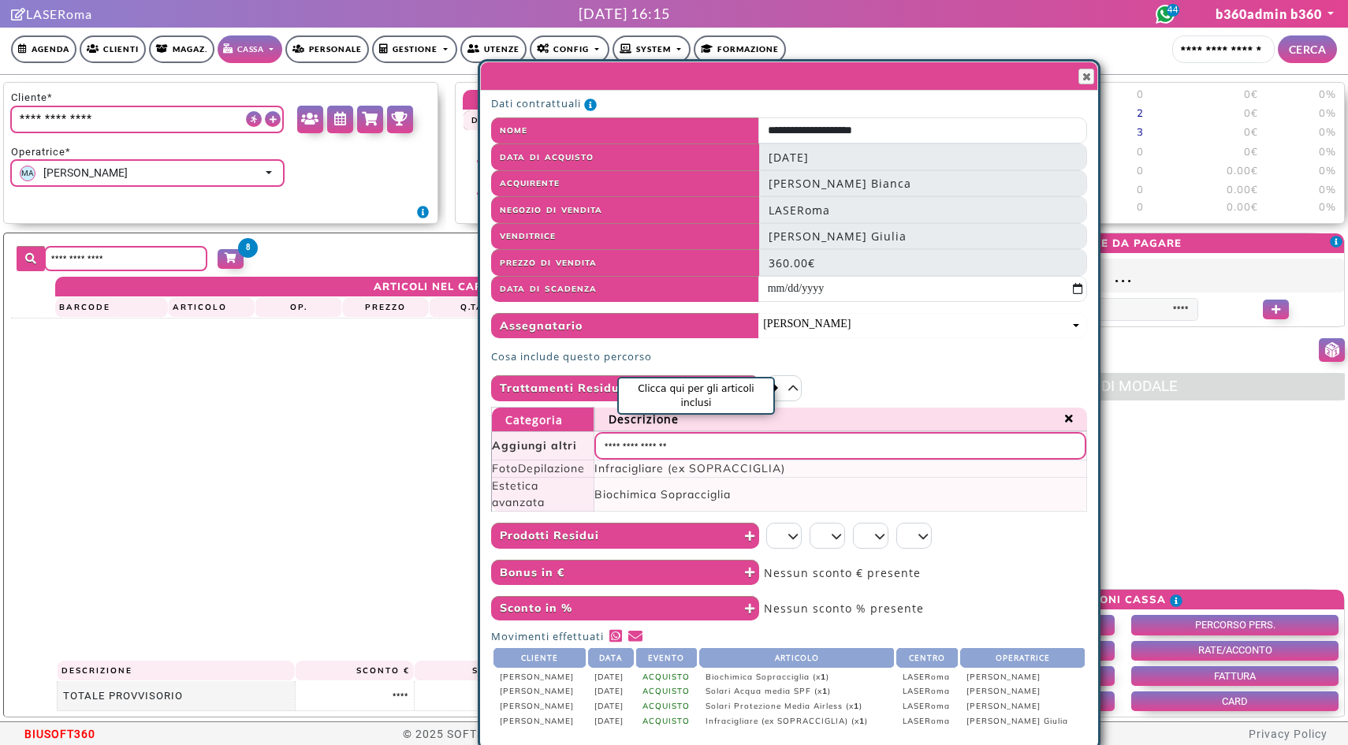
click at [796, 386] on icon "Clicca qui per gli articoli inclusi" at bounding box center [794, 388] width 10 height 11
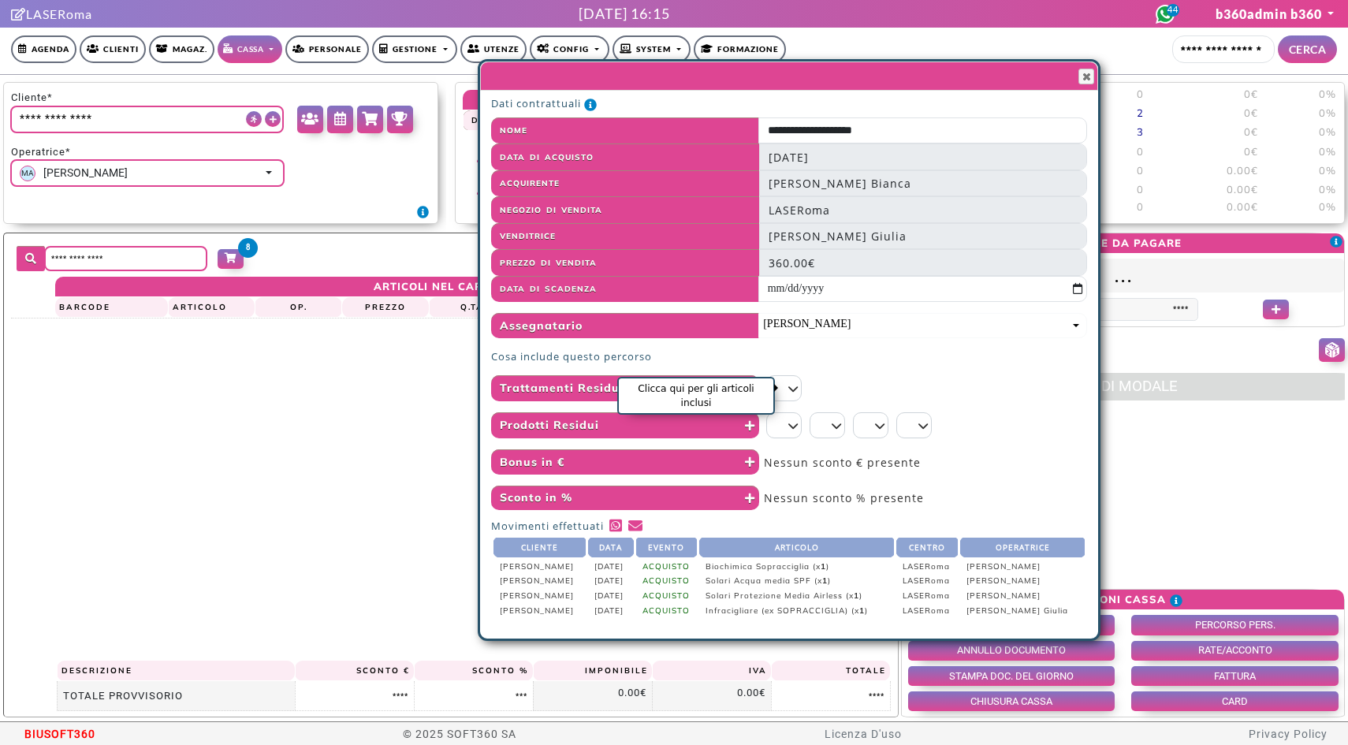
click at [796, 386] on icon "Clicca qui per gli articoli inclusi" at bounding box center [794, 388] width 10 height 11
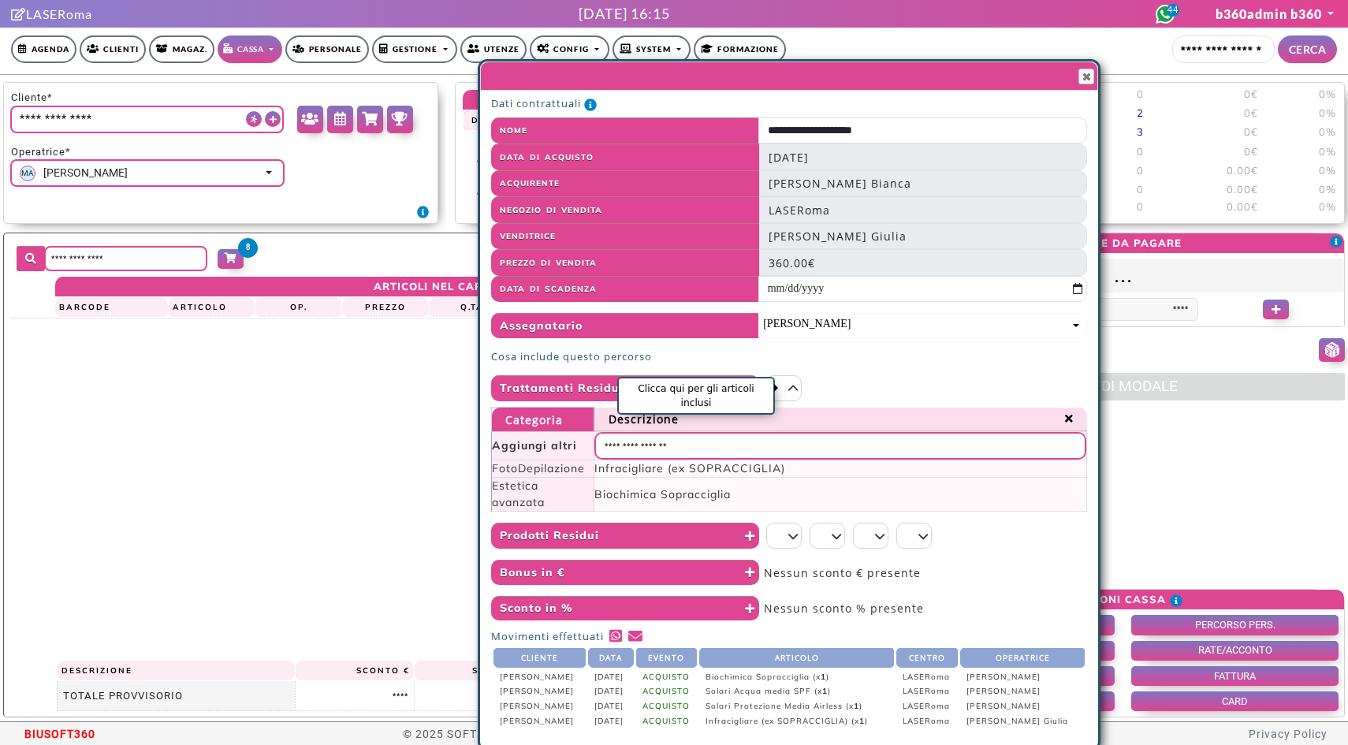
click at [796, 386] on icon "Clicca qui per gli articoli inclusi" at bounding box center [794, 388] width 10 height 11
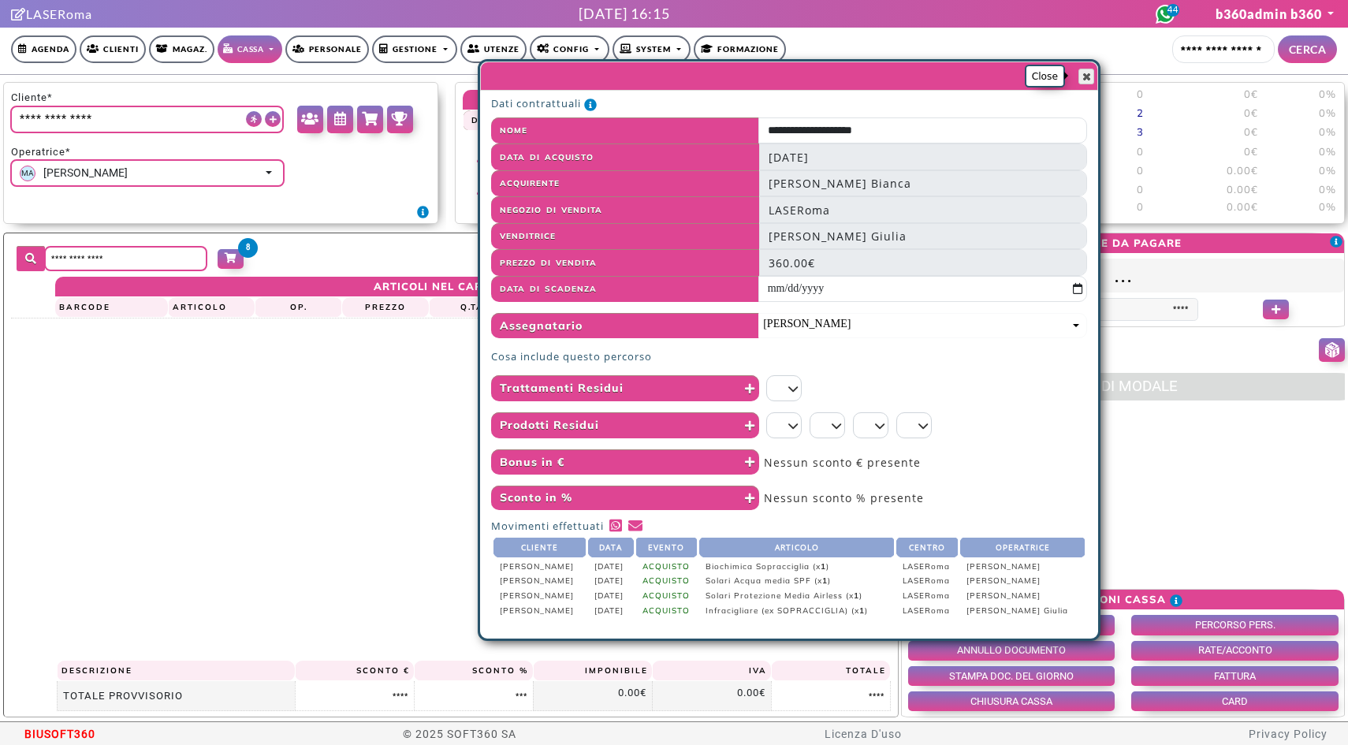
click at [1093, 71] on button "Close" at bounding box center [1087, 77] width 16 height 16
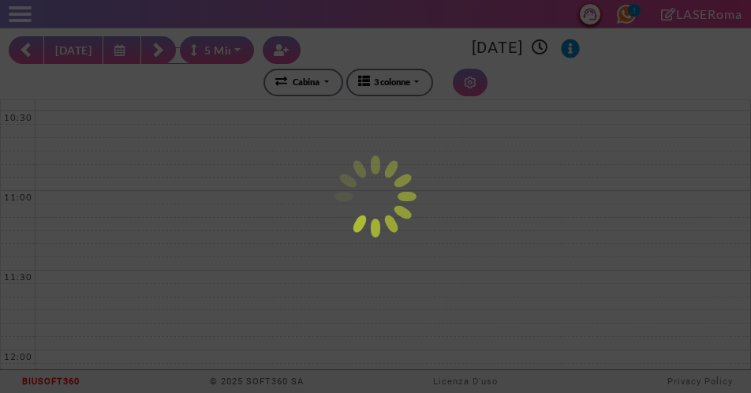
select select "*********"
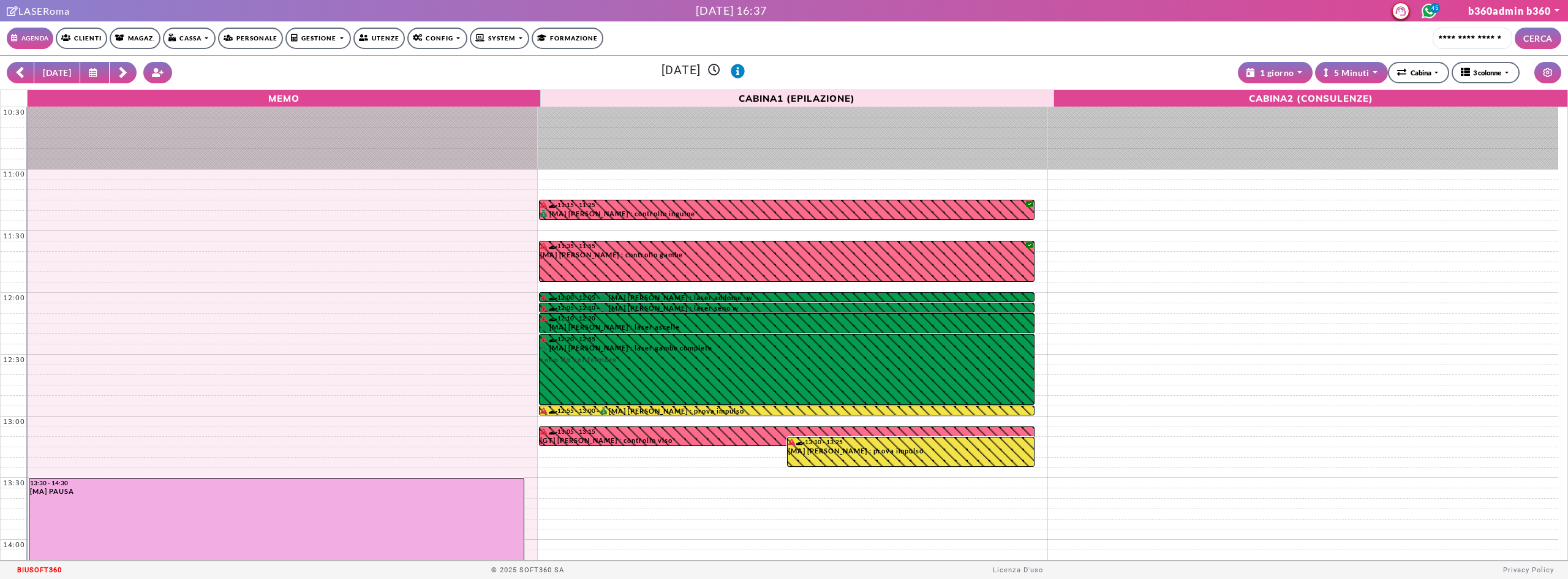
click at [190, 42] on link "Cassa" at bounding box center [189, 38] width 53 height 22
click at [196, 83] on link "Gestione documenti" at bounding box center [212, 80] width 96 height 18
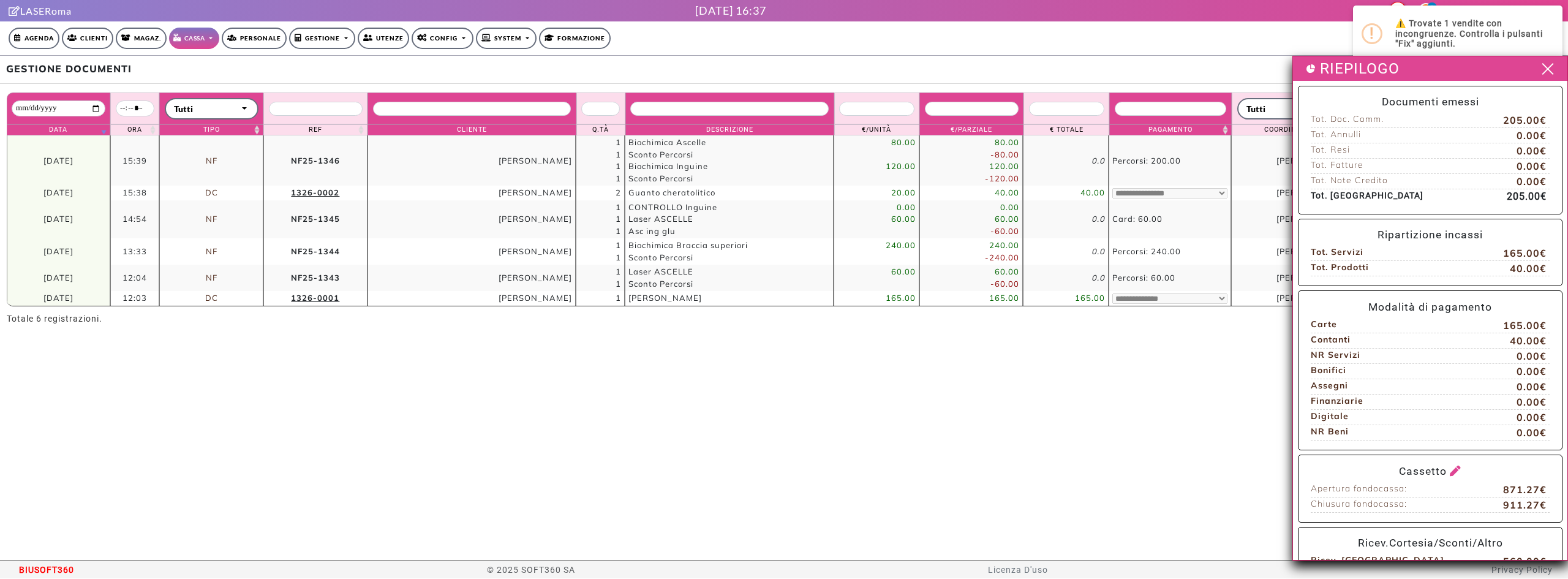
click at [1538, 66] on span at bounding box center [1547, 69] width 19 height 16
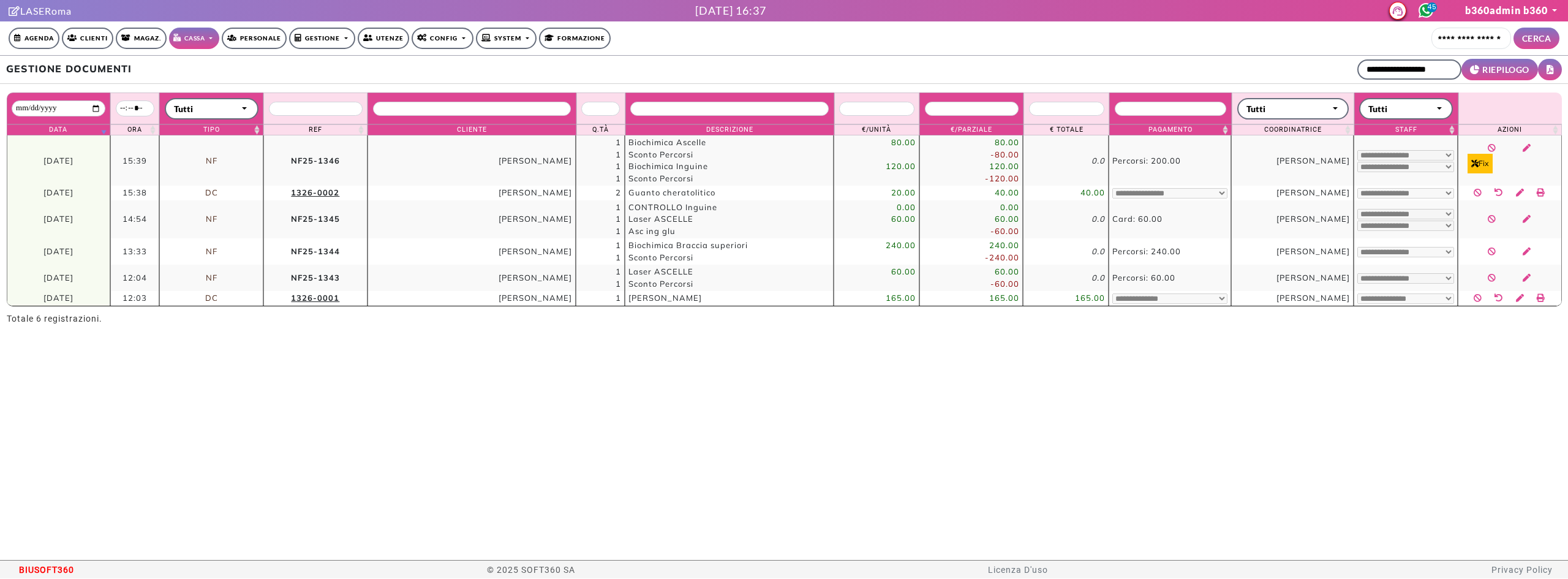
drag, startPoint x: 488, startPoint y: 164, endPoint x: 571, endPoint y: 160, distance: 83.1
click at [571, 160] on td "[PERSON_NAME]" at bounding box center [471, 160] width 209 height 51
copy td "[PERSON_NAME]"
click at [191, 42] on link "Cassa" at bounding box center [194, 38] width 50 height 22
click at [1486, 166] on button "Fix" at bounding box center [1479, 163] width 25 height 19
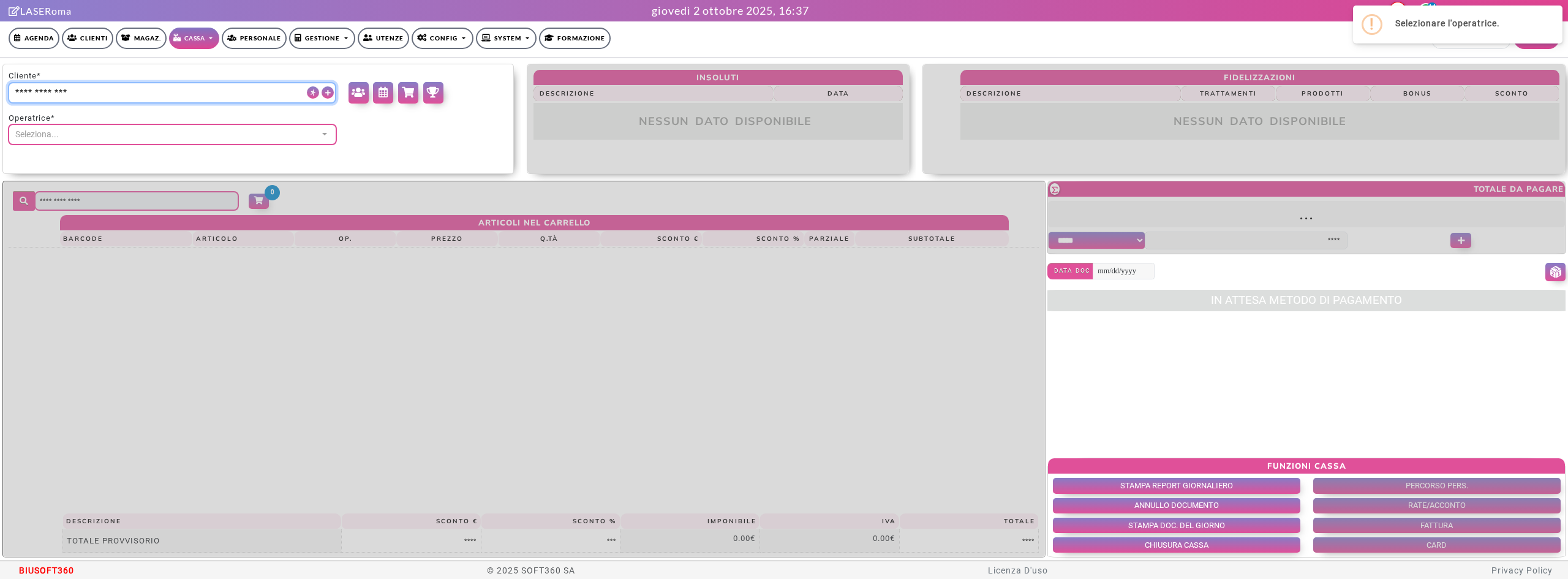
click at [126, 89] on input "search" at bounding box center [172, 93] width 329 height 22
paste input "**********"
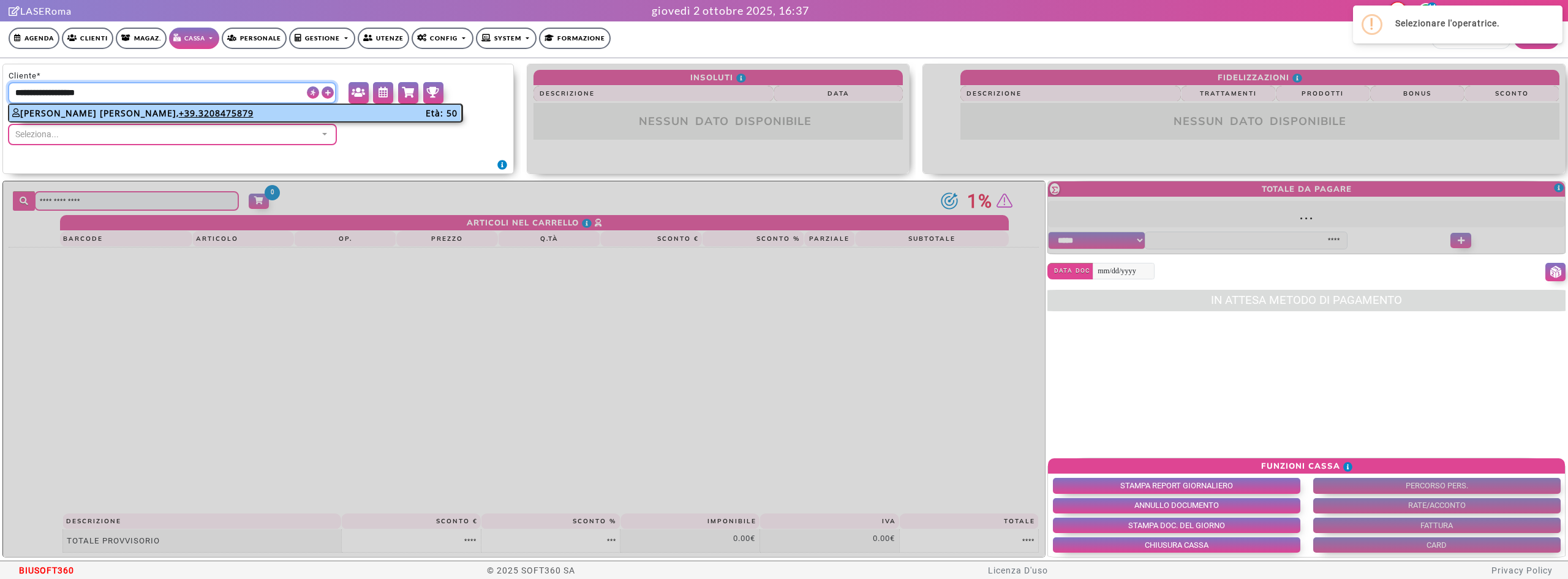
click at [68, 115] on label "[PERSON_NAME] [PERSON_NAME], +39.3208475879 Età: 50" at bounding box center [235, 113] width 451 height 16
type input "**********"
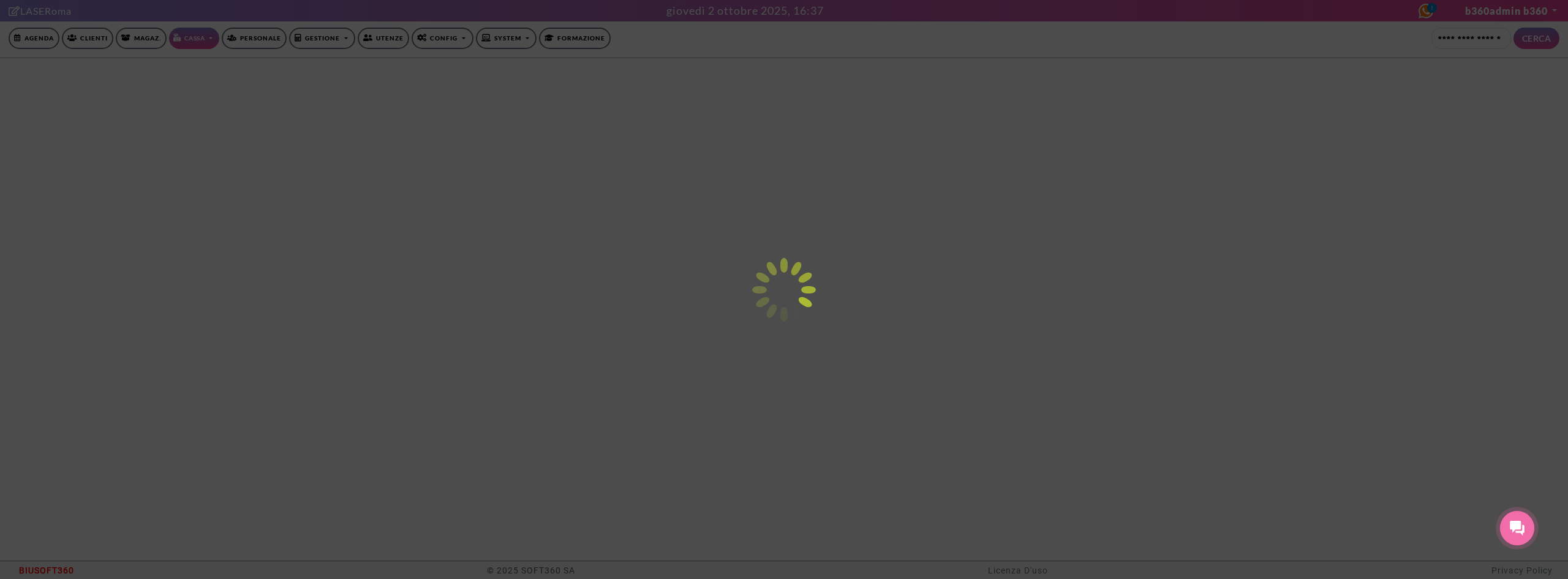
select select "*****"
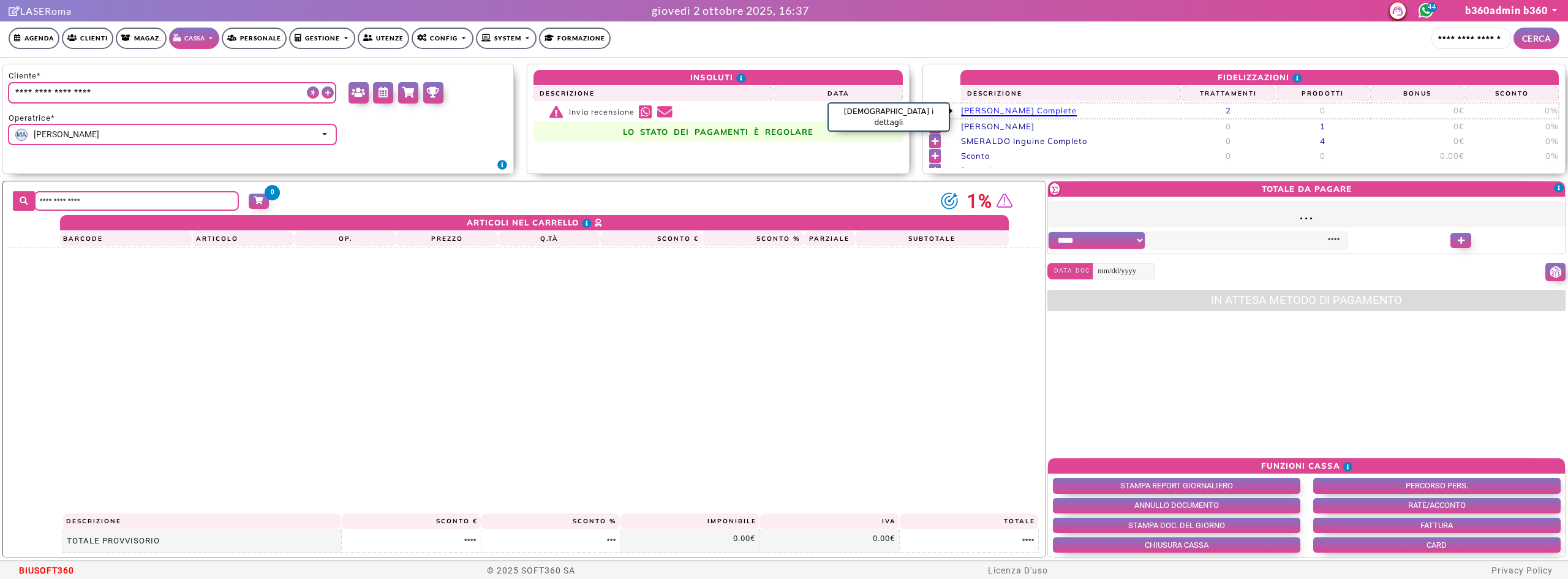
click at [1021, 114] on span "[PERSON_NAME] Complete" at bounding box center [1018, 111] width 116 height 11
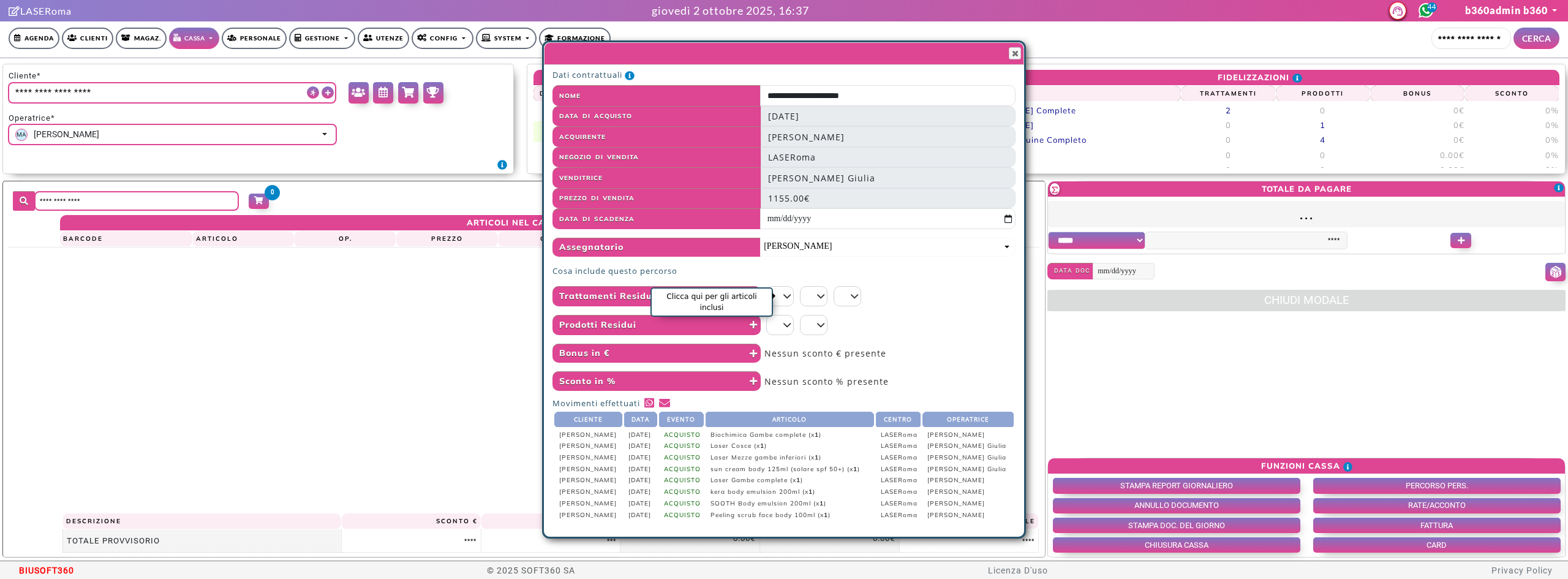
click at [787, 295] on icon "Clicca qui per gli articoli inclusi" at bounding box center [787, 295] width 8 height 9
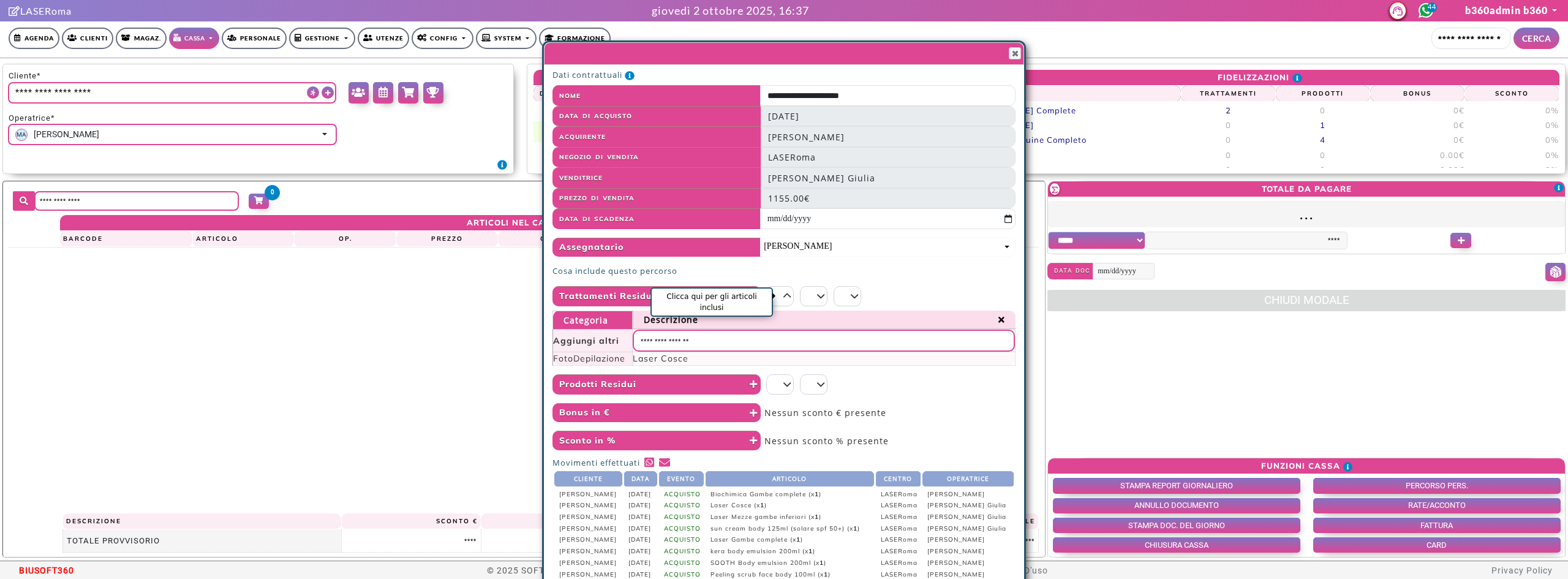
click at [787, 295] on icon "Clicca qui per gli articoli inclusi" at bounding box center [787, 295] width 8 height 9
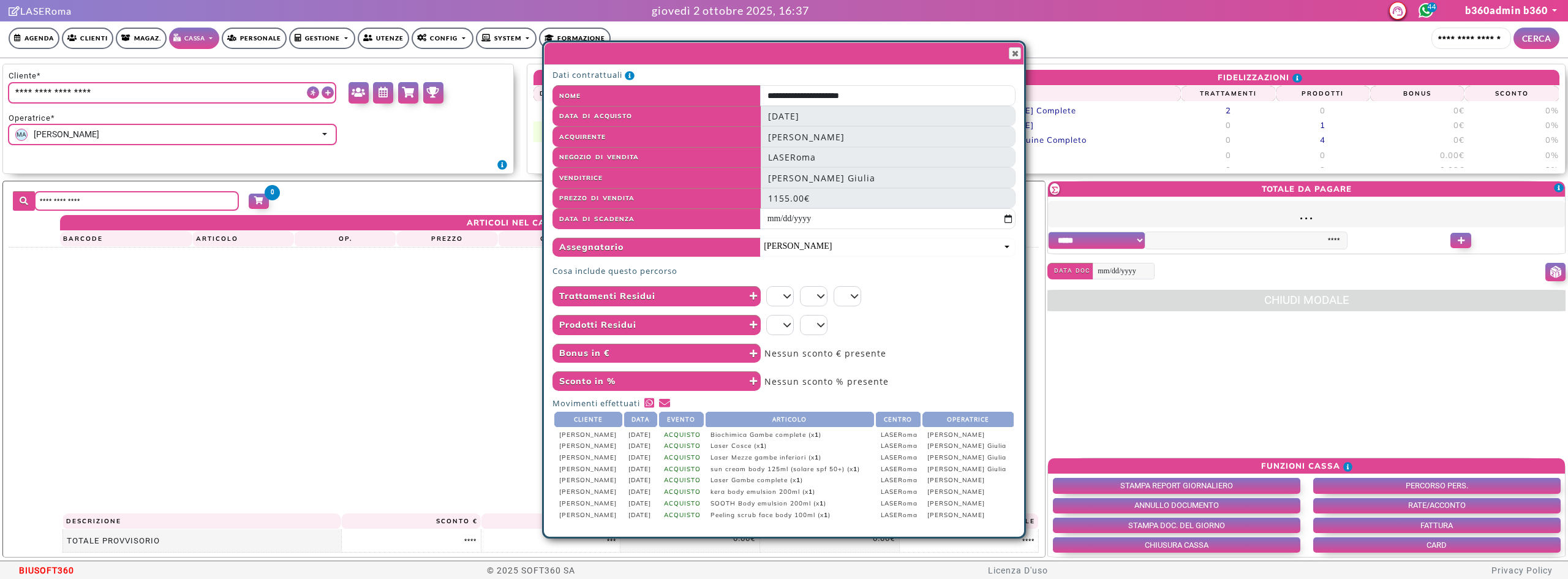
click at [822, 295] on icon "Clicca qui per gli articoli inclusi" at bounding box center [821, 295] width 8 height 9
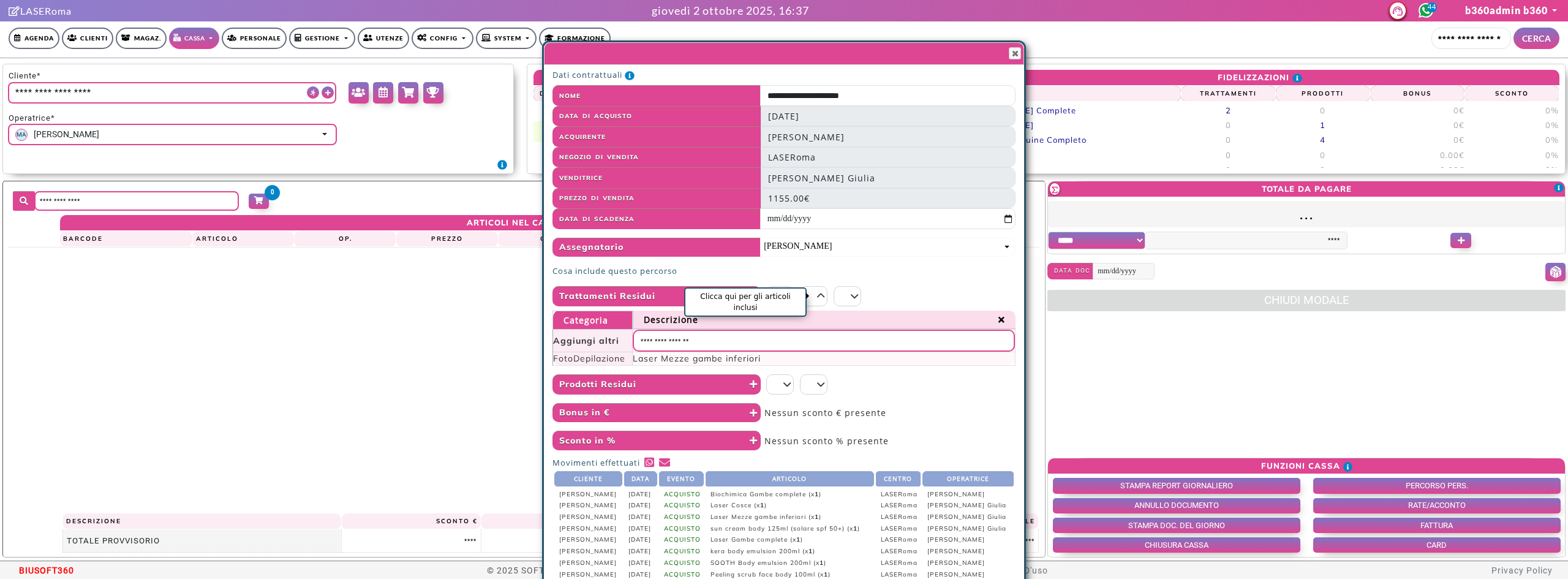
click at [822, 295] on icon "Clicca qui per gli articoli inclusi" at bounding box center [821, 295] width 8 height 9
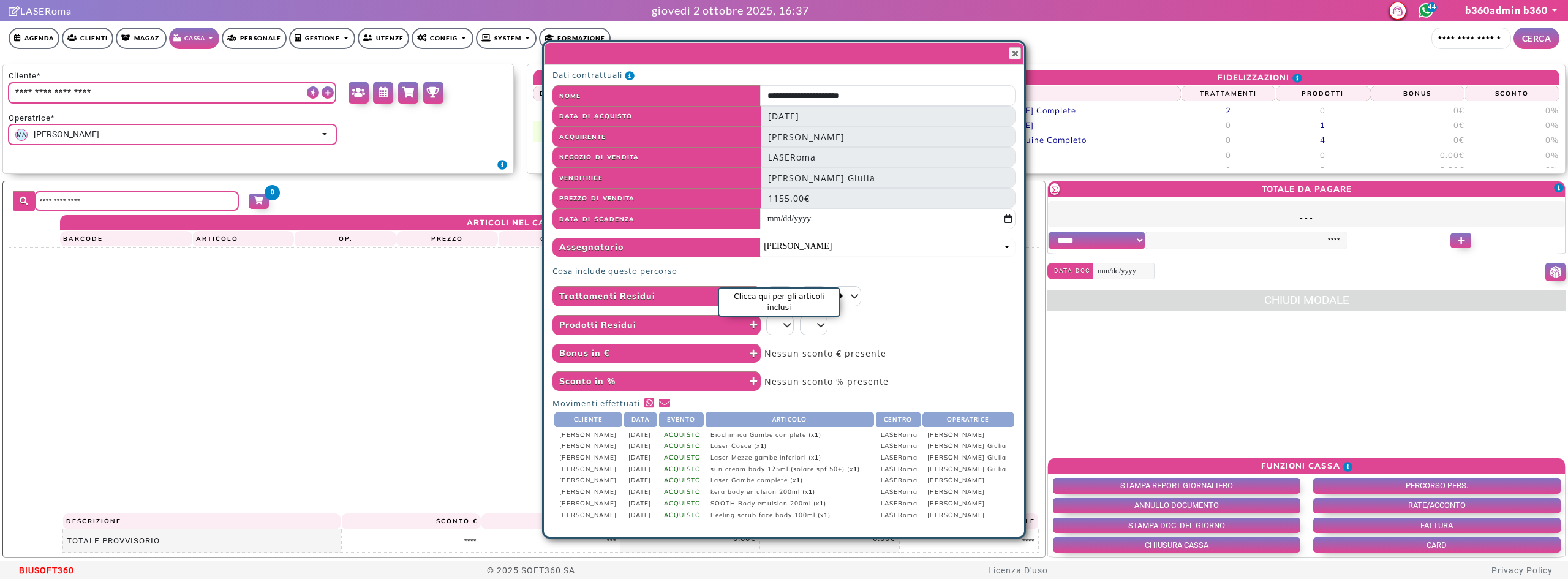
click at [856, 295] on icon "Clicca qui per gli articoli inclusi" at bounding box center [854, 295] width 8 height 9
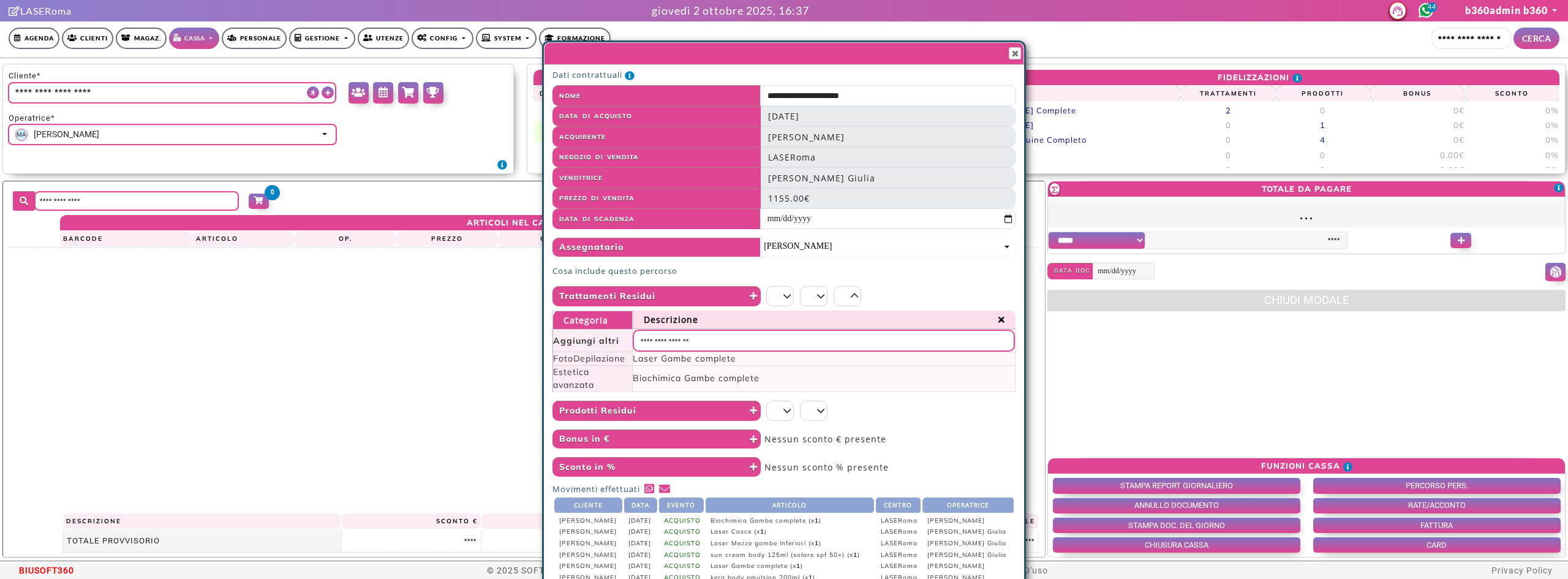
click at [834, 298] on input "*" at bounding box center [847, 296] width 27 height 20
click at [874, 294] on div "* * *" at bounding box center [888, 296] width 256 height 20
click at [1020, 54] on span "button" at bounding box center [1014, 53] width 10 height 10
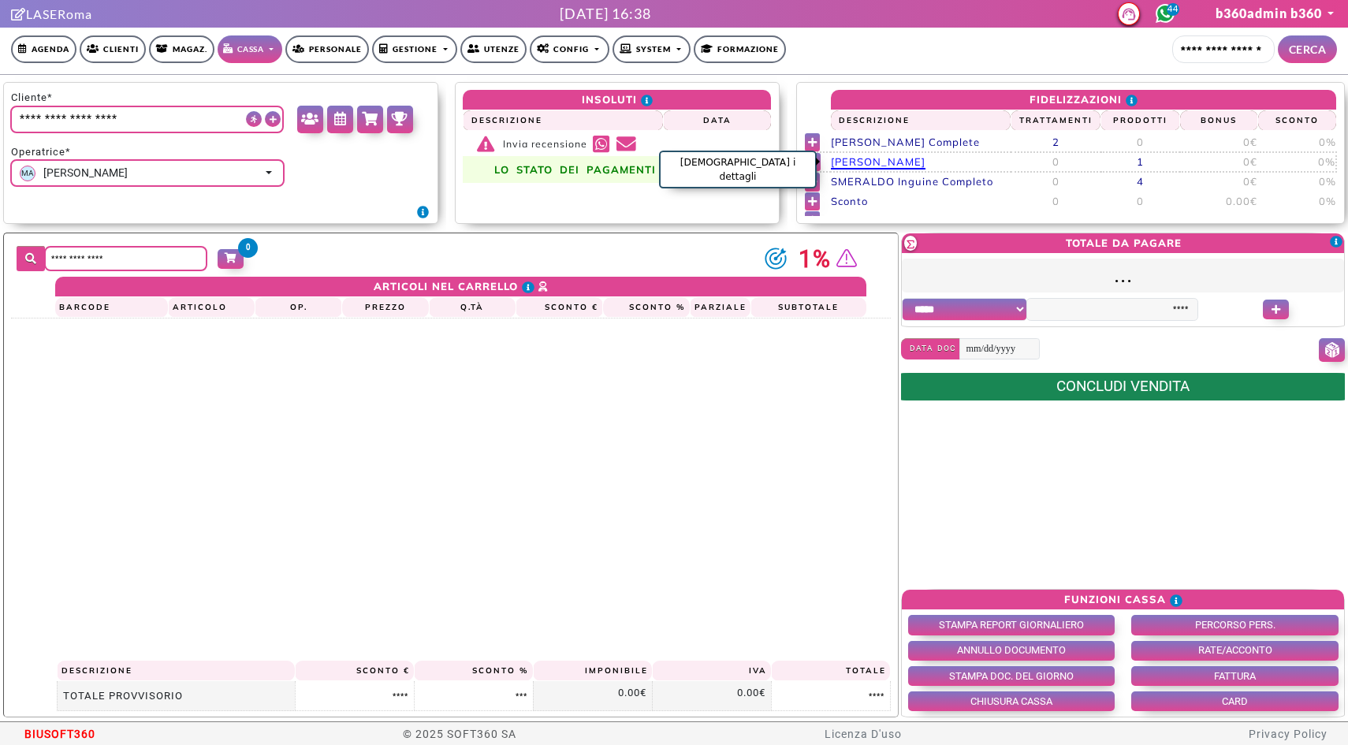
click at [915, 164] on span "[PERSON_NAME]" at bounding box center [878, 162] width 95 height 14
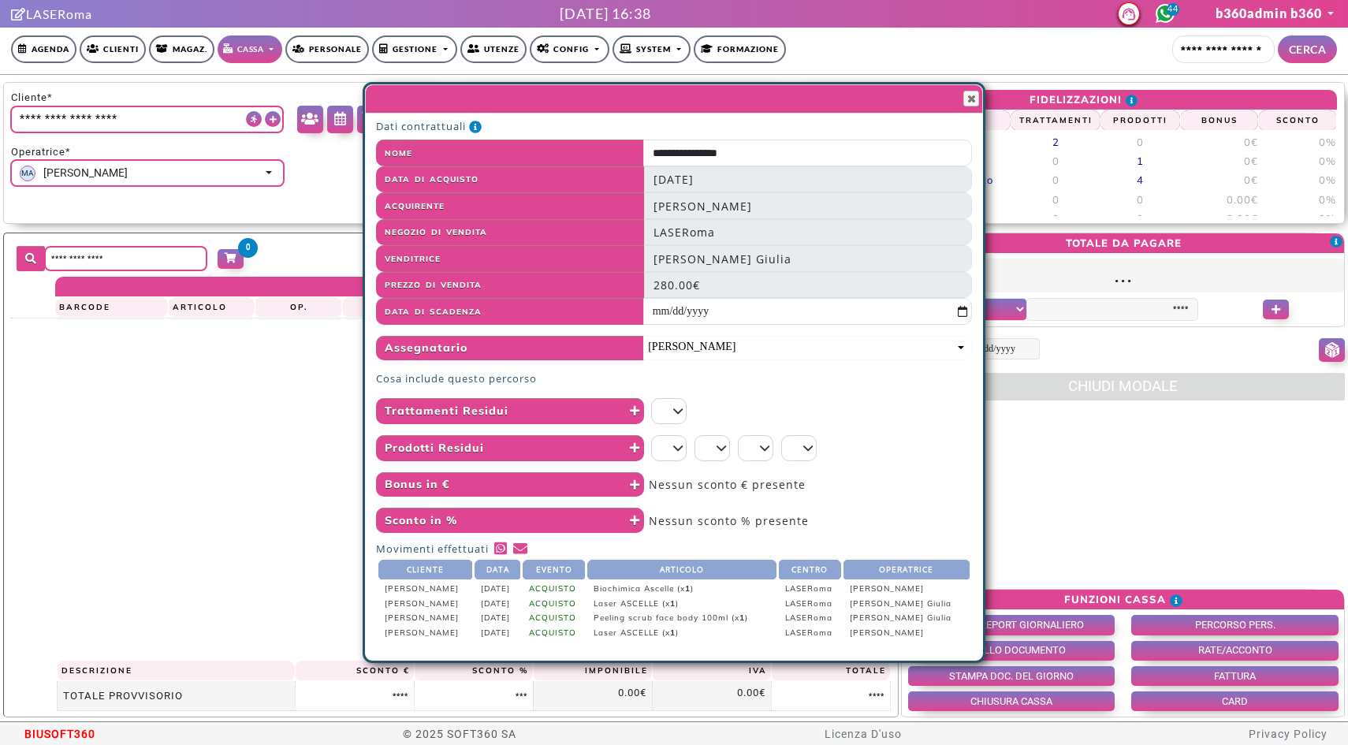
click at [686, 408] on input "*" at bounding box center [668, 411] width 35 height 26
click at [680, 408] on icon "Clicca qui per gli articoli inclusi" at bounding box center [678, 410] width 10 height 11
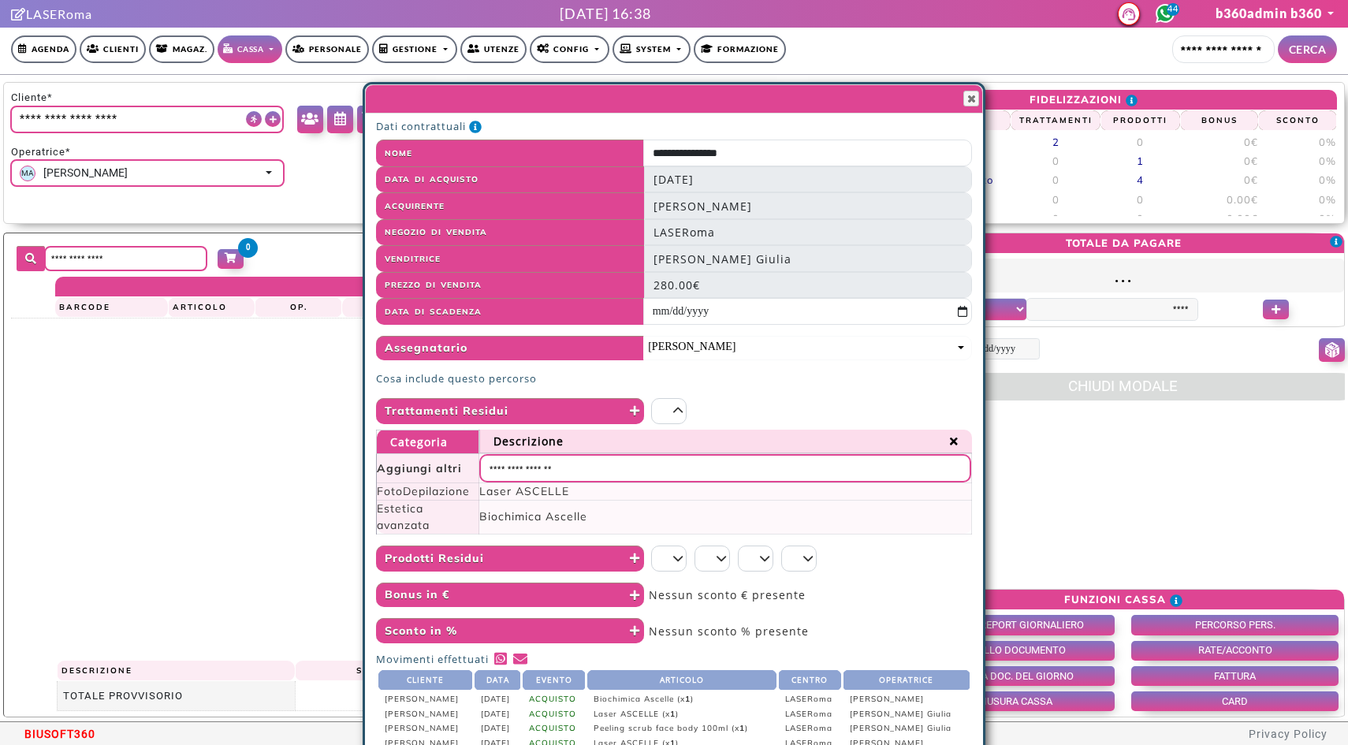
click at [664, 405] on input "*" at bounding box center [668, 411] width 35 height 26
type input "*"
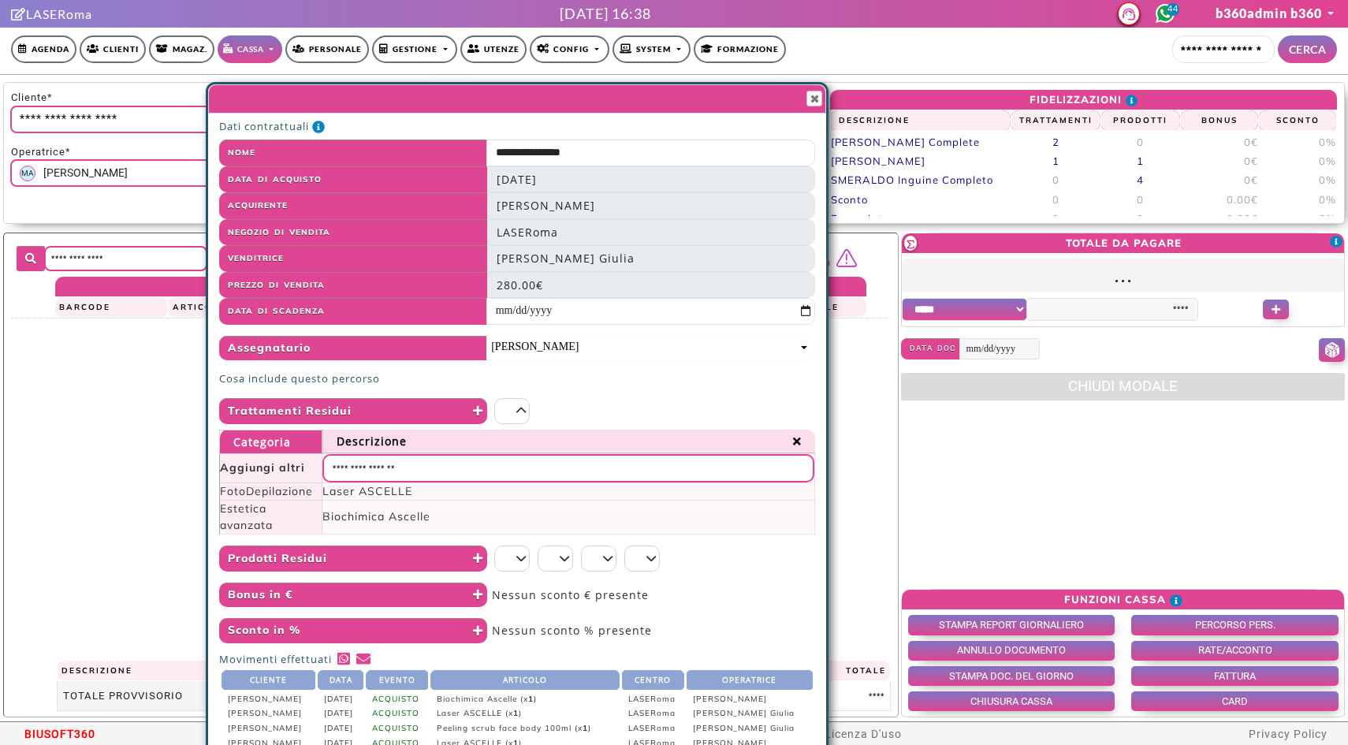
drag, startPoint x: 749, startPoint y: 95, endPoint x: 646, endPoint y: 99, distance: 103.4
click at [621, 99] on span at bounding box center [487, 99] width 535 height 17
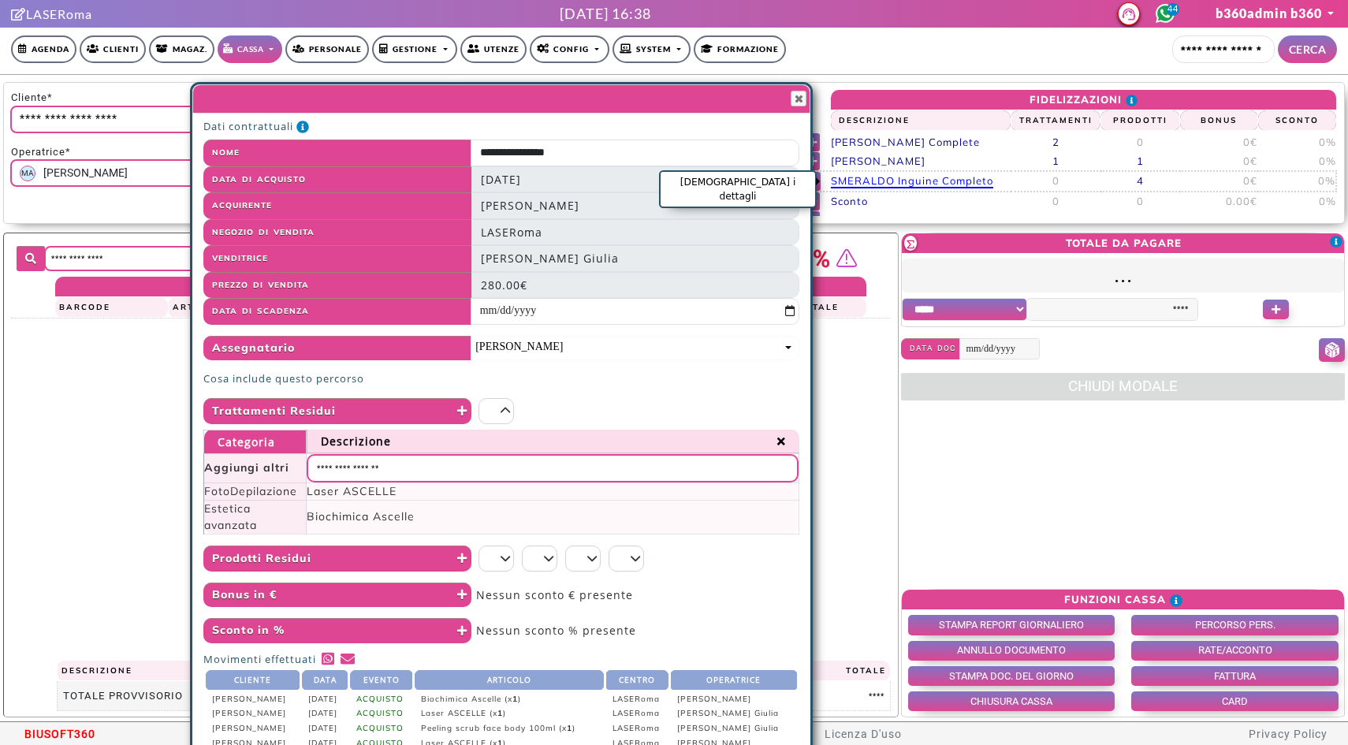
click at [931, 181] on span "SMERALDO Inguine Completo" at bounding box center [912, 181] width 162 height 14
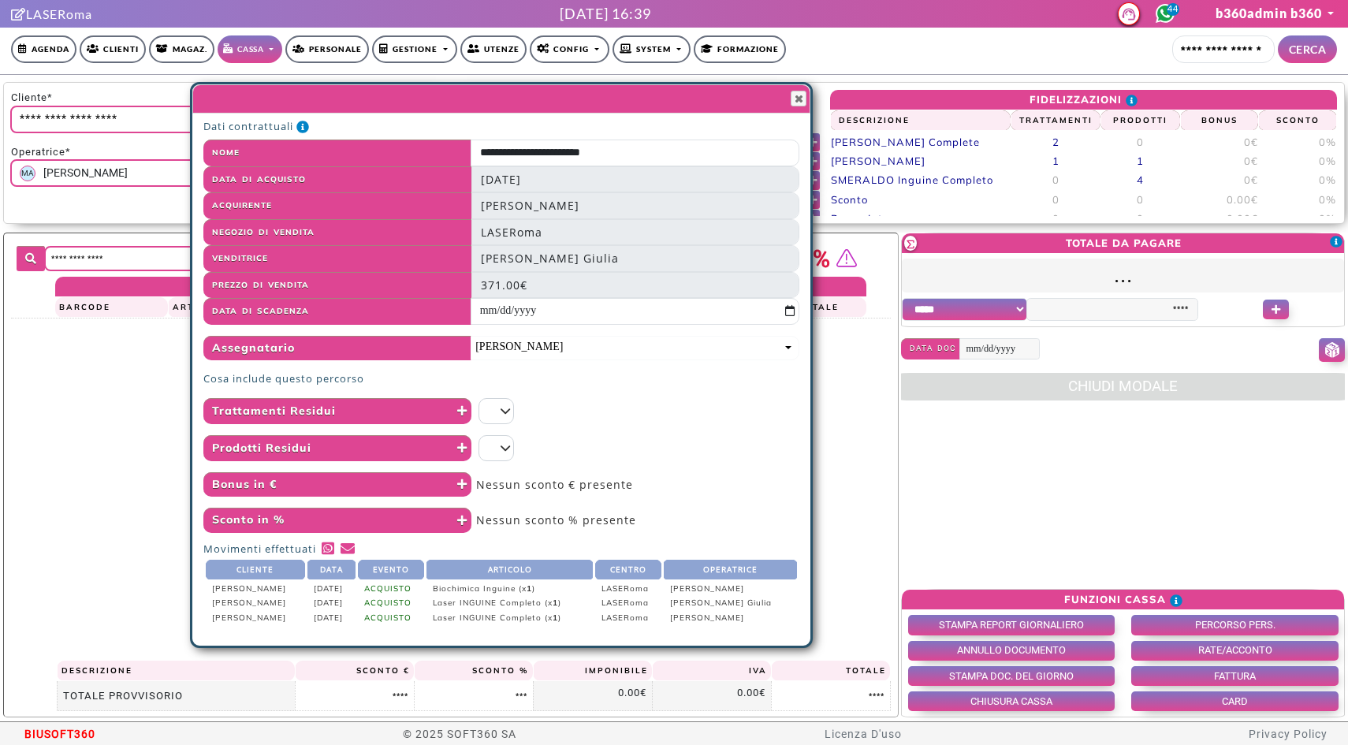
click at [503, 404] on input "*" at bounding box center [496, 411] width 35 height 26
click at [509, 414] on icon "Clicca qui per gli articoli inclusi" at bounding box center [506, 410] width 10 height 11
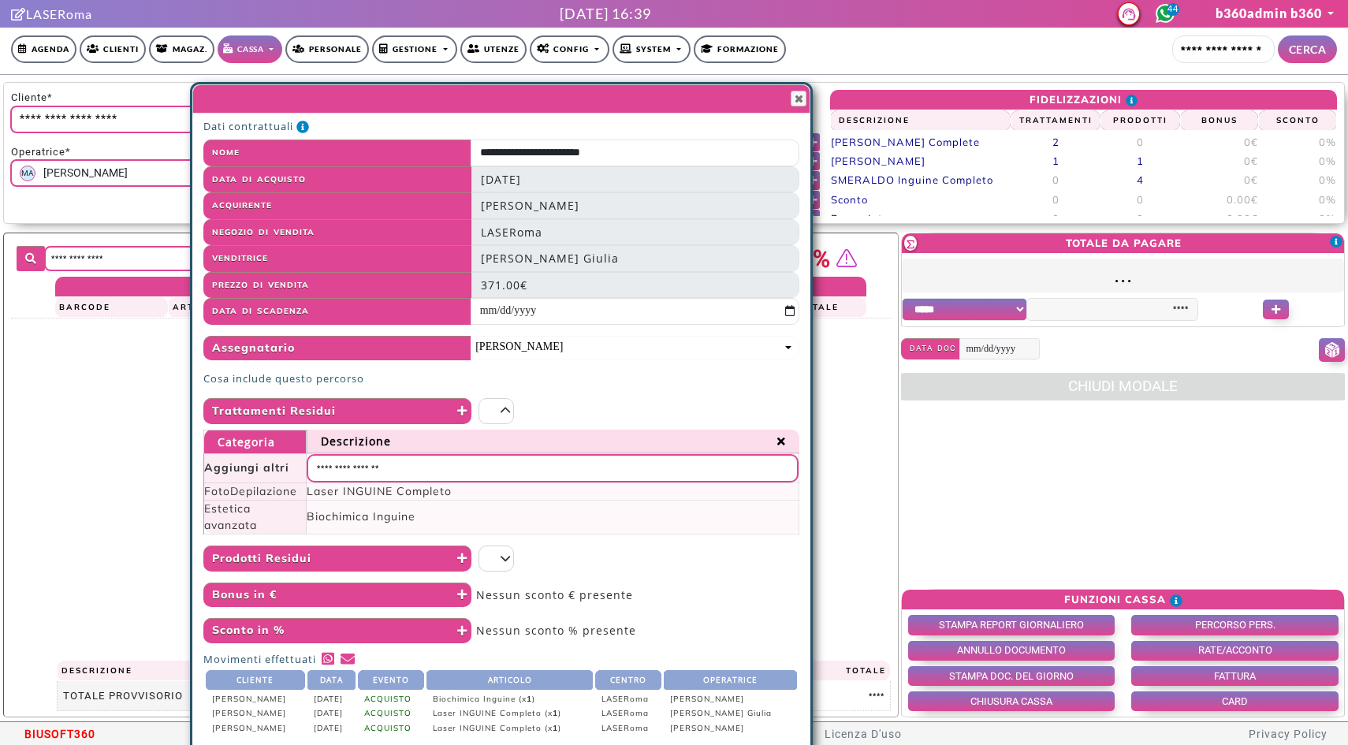
click at [498, 409] on input "*" at bounding box center [496, 411] width 35 height 26
type input "*"
click at [581, 406] on div "*" at bounding box center [635, 411] width 329 height 26
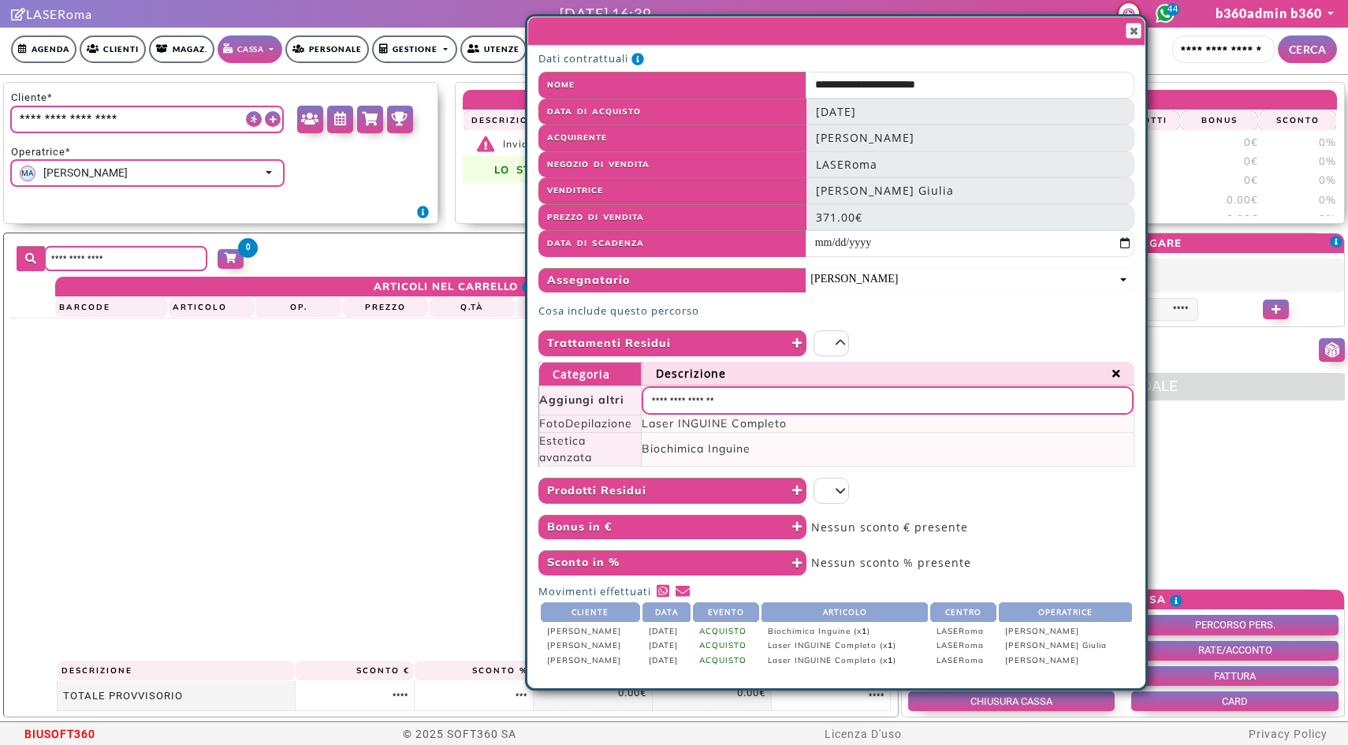
drag, startPoint x: 580, startPoint y: 101, endPoint x: 915, endPoint y: 33, distance: 341.9
click at [915, 33] on span at bounding box center [806, 31] width 535 height 17
